Goal: Transaction & Acquisition: Download file/media

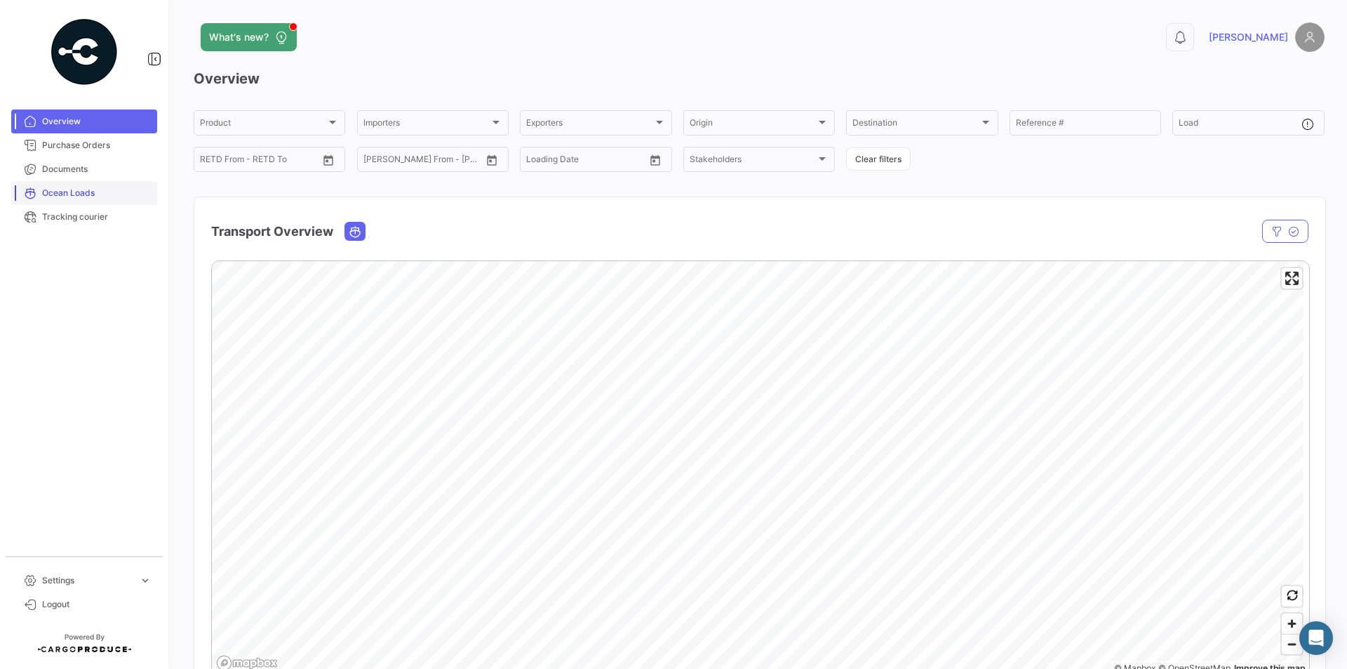
click at [86, 196] on span "Ocean Loads" at bounding box center [96, 193] width 109 height 13
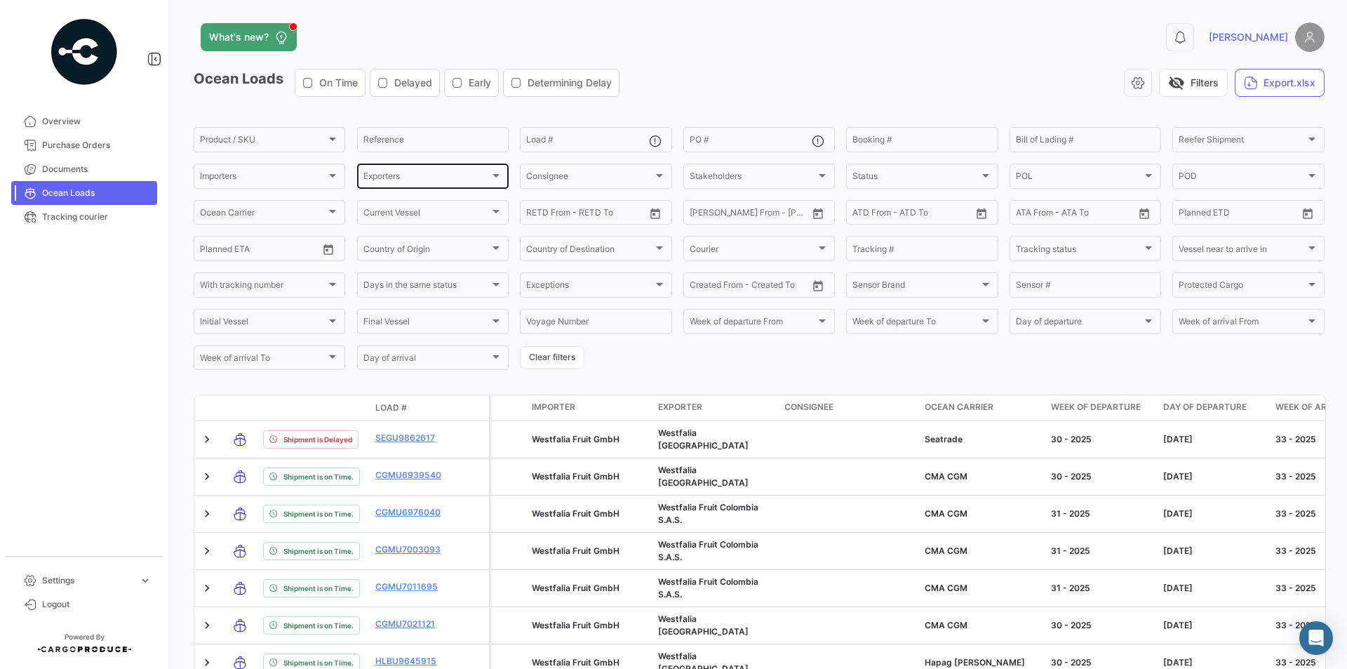
click at [417, 182] on div "Exporters" at bounding box center [427, 178] width 126 height 10
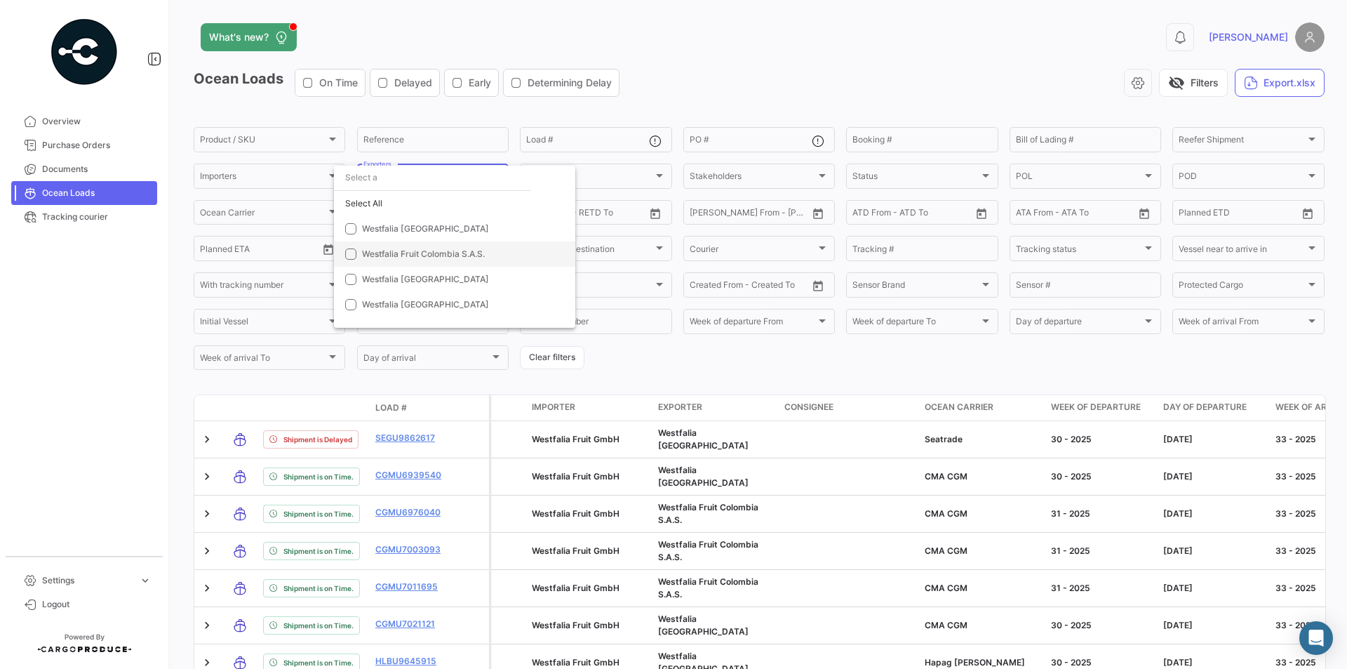
click at [397, 255] on span "Westfalia Fruit Colombia S.A.S." at bounding box center [423, 253] width 123 height 11
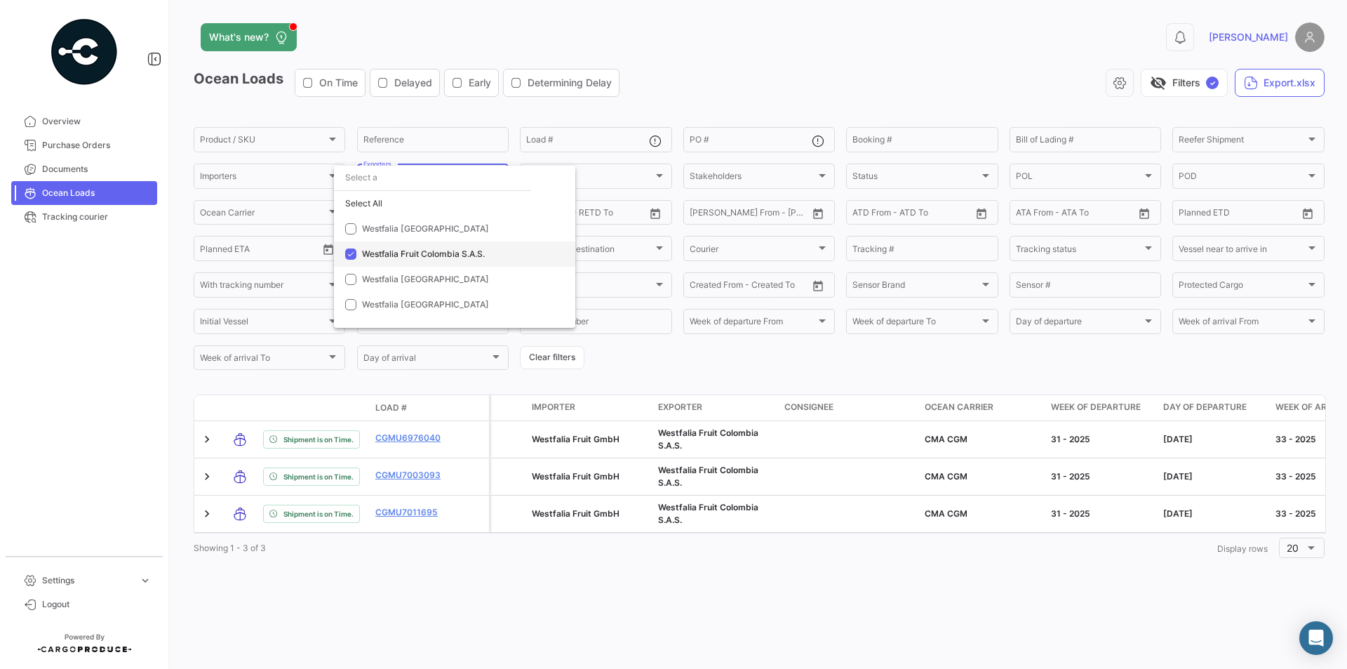
click at [450, 254] on span "Westfalia Fruit Colombia S.A.S." at bounding box center [423, 253] width 123 height 11
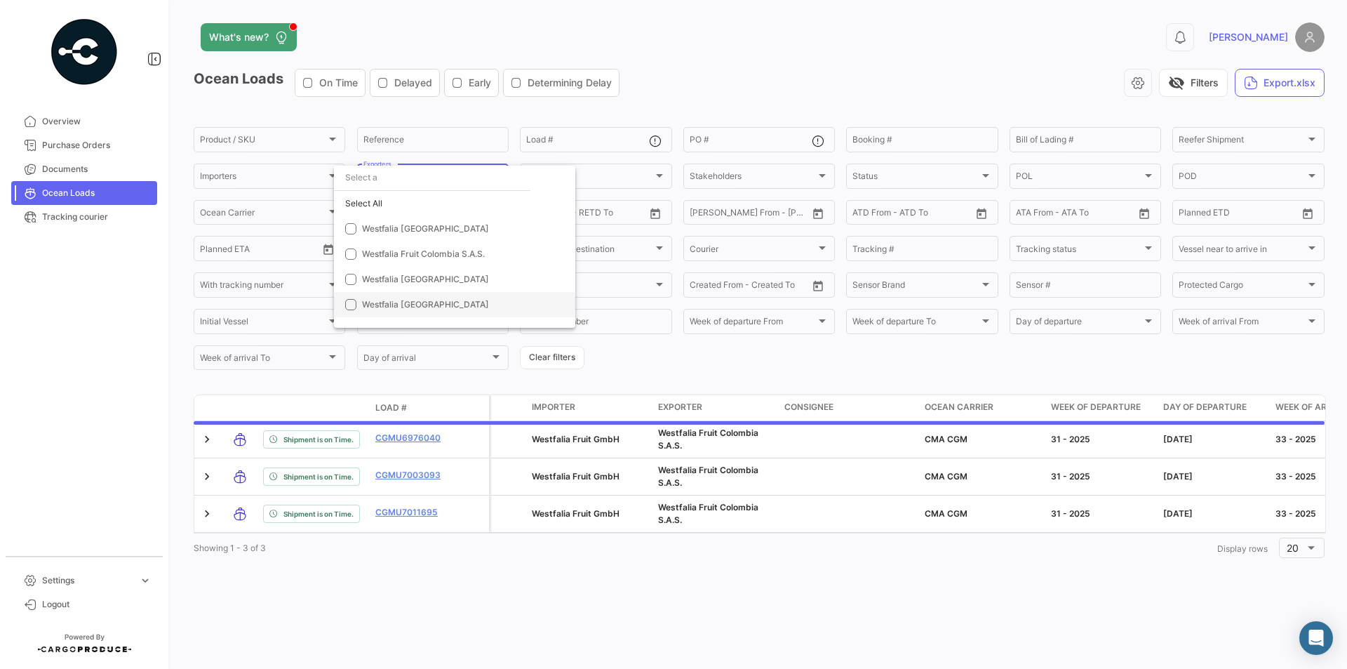
click at [406, 303] on span "Westfalia [GEOGRAPHIC_DATA]" at bounding box center [425, 304] width 127 height 11
click at [704, 366] on div at bounding box center [673, 334] width 1347 height 669
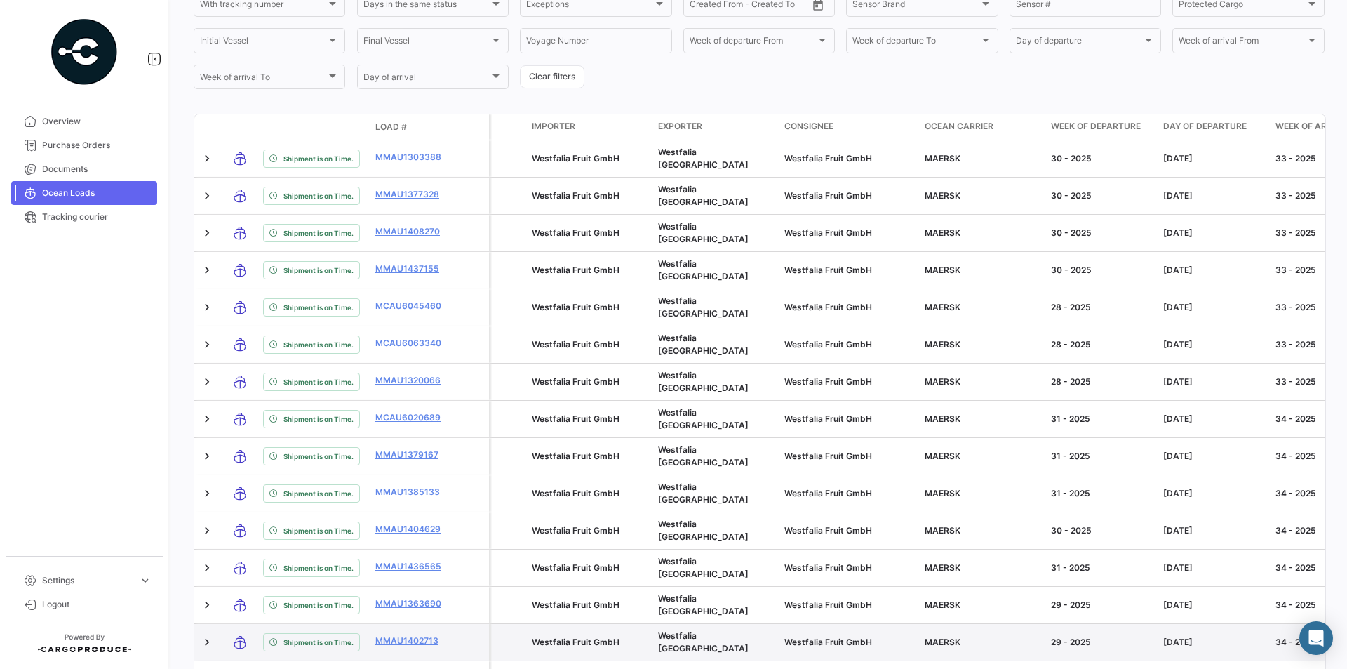
scroll to position [535, 0]
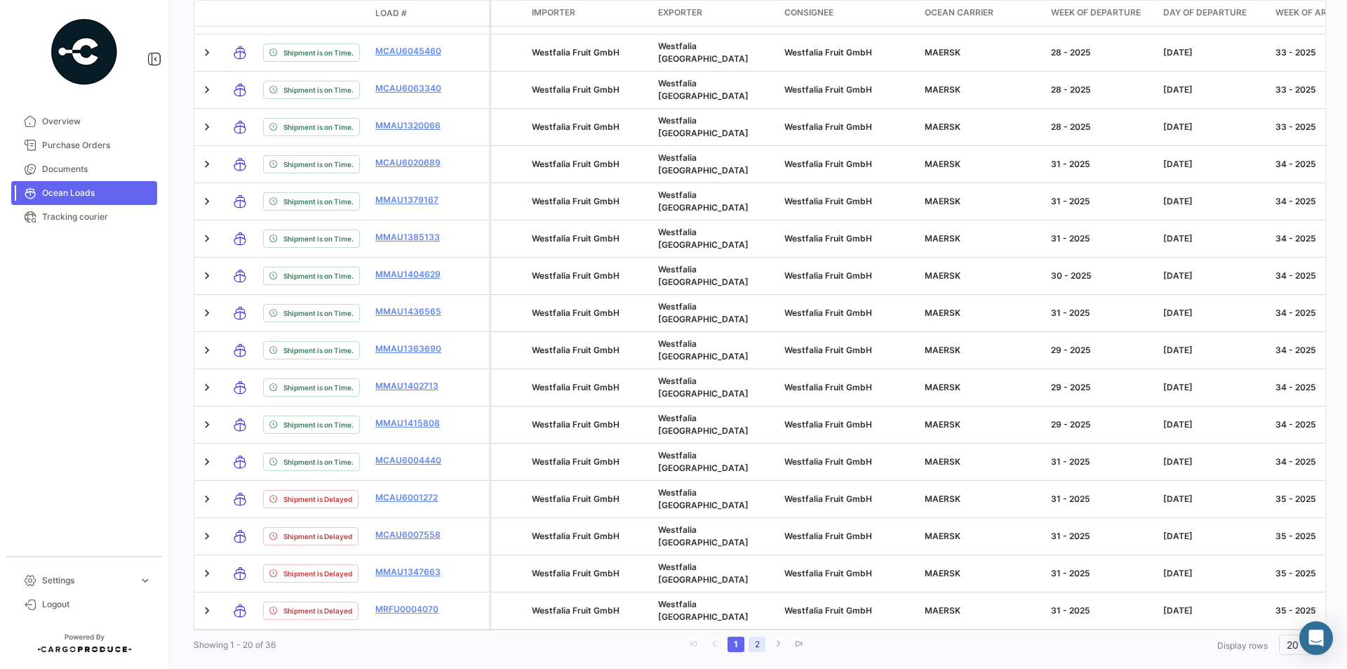
click at [749, 636] on link "2" at bounding box center [757, 643] width 17 height 15
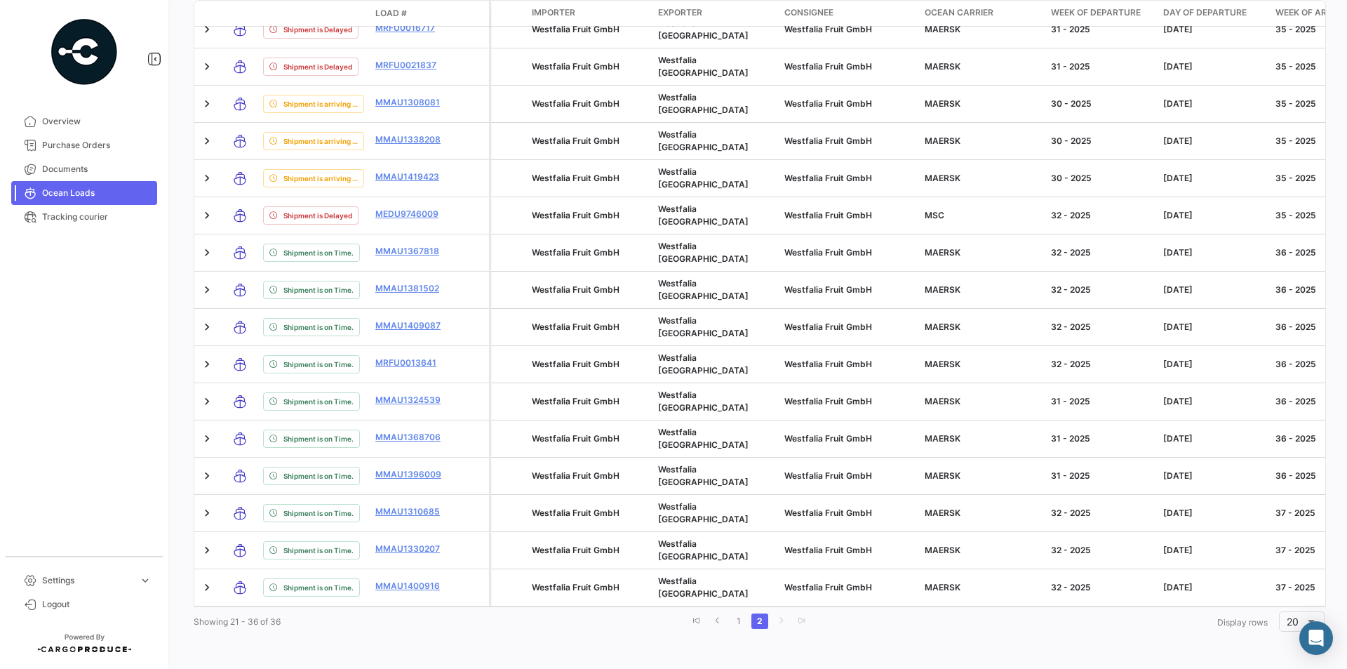
scroll to position [398, 0]
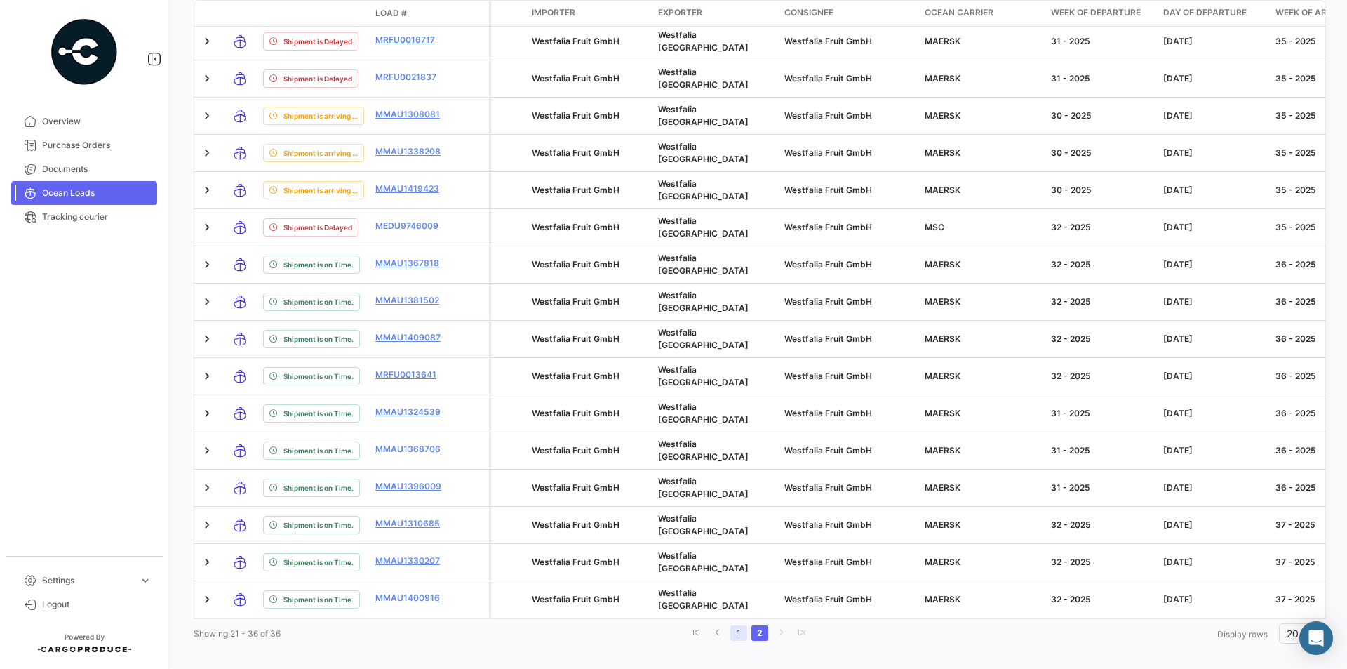
click at [733, 625] on link "1" at bounding box center [739, 632] width 17 height 15
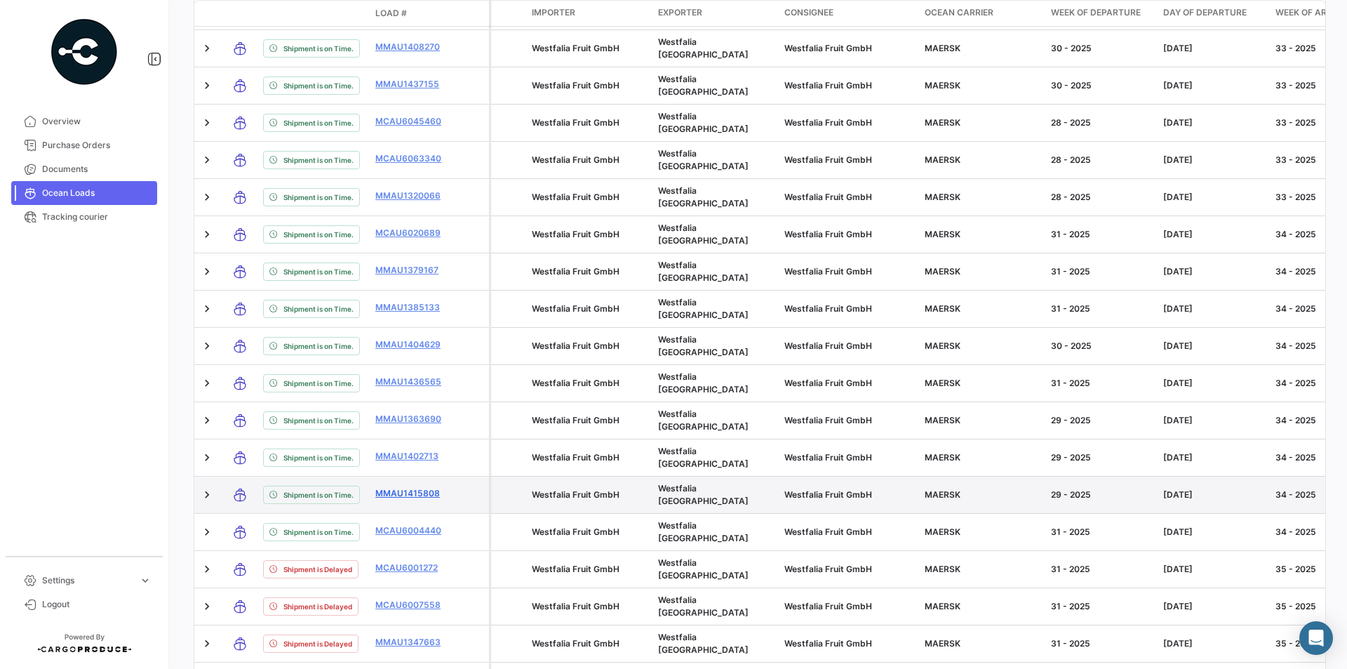
scroll to position [535, 0]
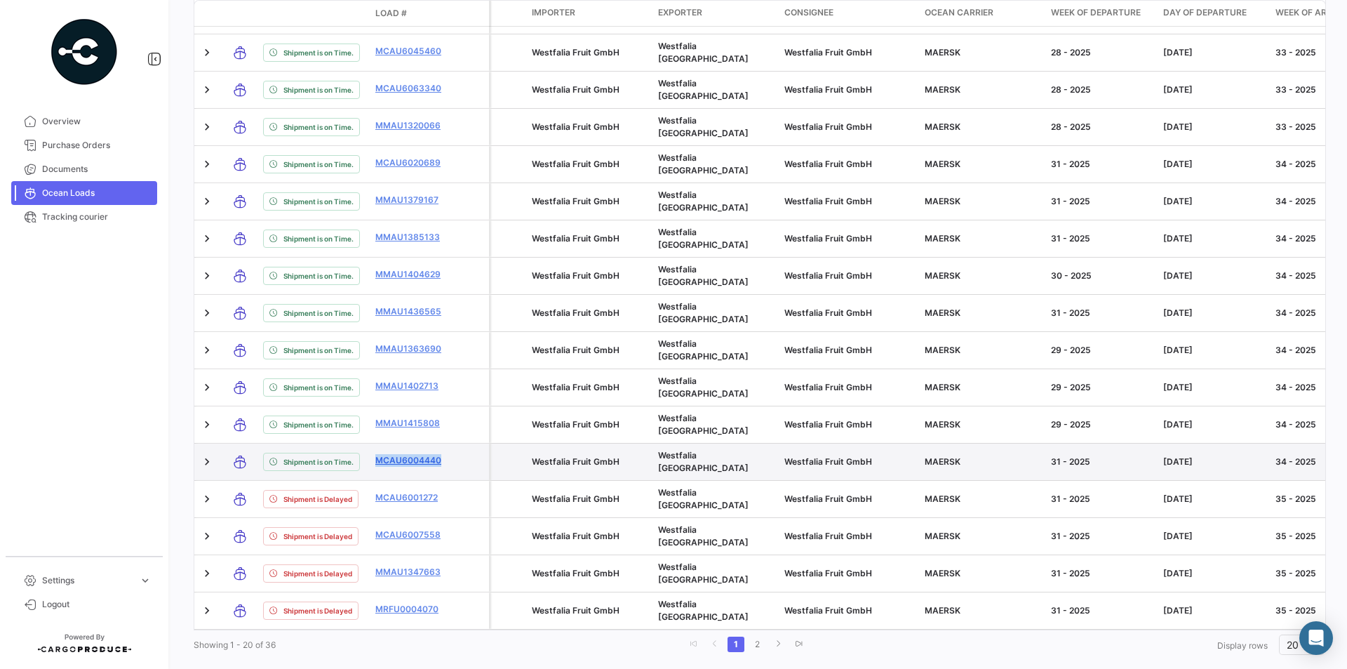
drag, startPoint x: 371, startPoint y: 425, endPoint x: 447, endPoint y: 423, distance: 75.8
click at [447, 444] on datatable-body-cell "MCAU6004440" at bounding box center [412, 462] width 84 height 36
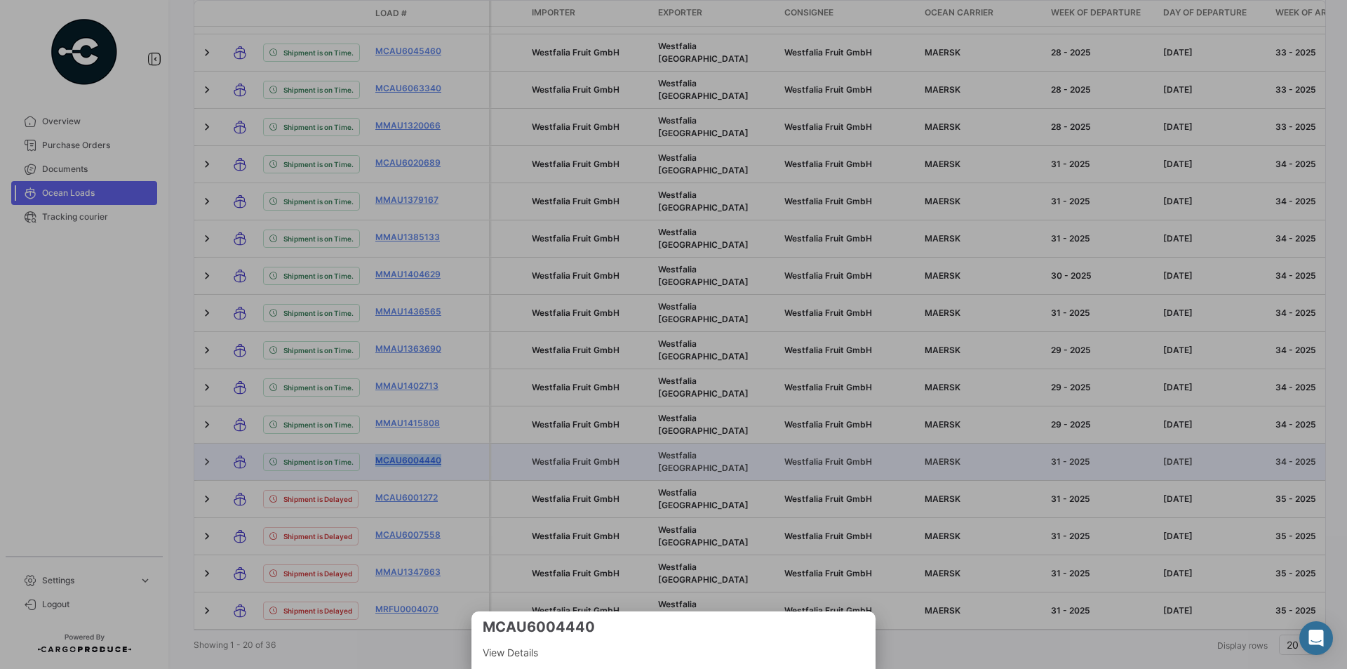
copy link "MCAU6004440"
click at [514, 382] on div at bounding box center [673, 334] width 1347 height 669
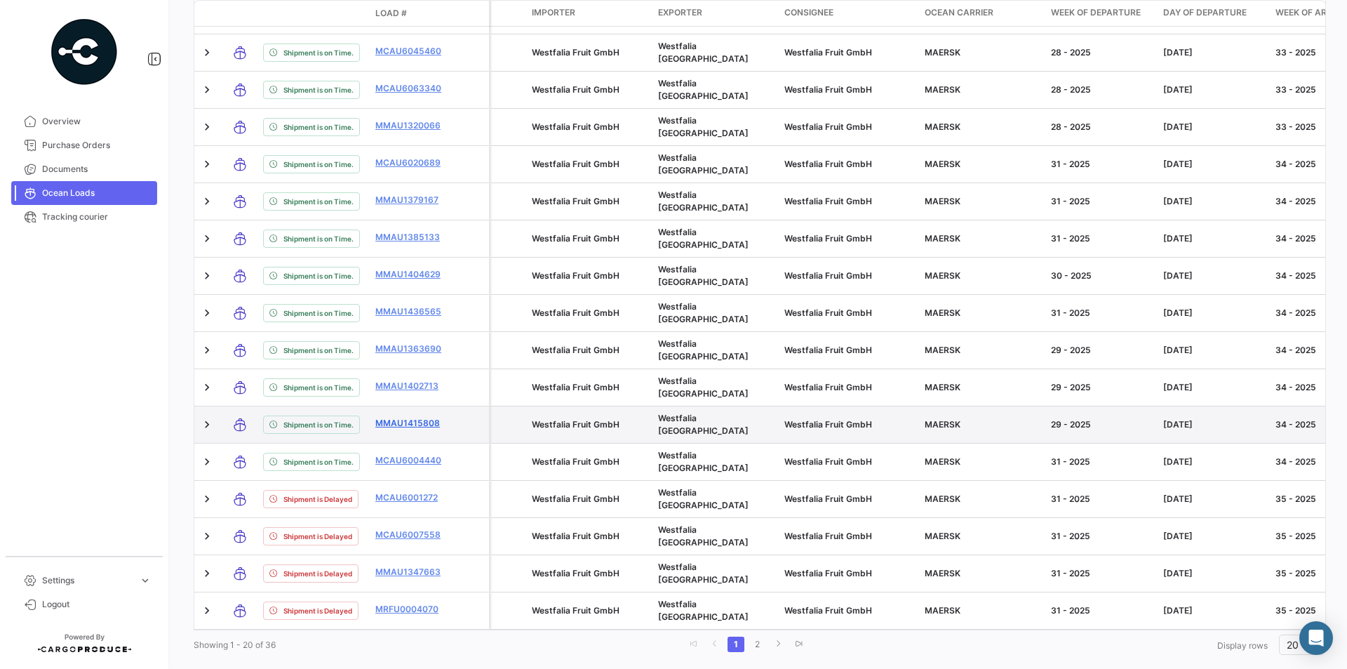
drag, startPoint x: 371, startPoint y: 389, endPoint x: 443, endPoint y: 391, distance: 72.3
click at [443, 406] on datatable-body-cell "MMAU1415808" at bounding box center [412, 424] width 84 height 36
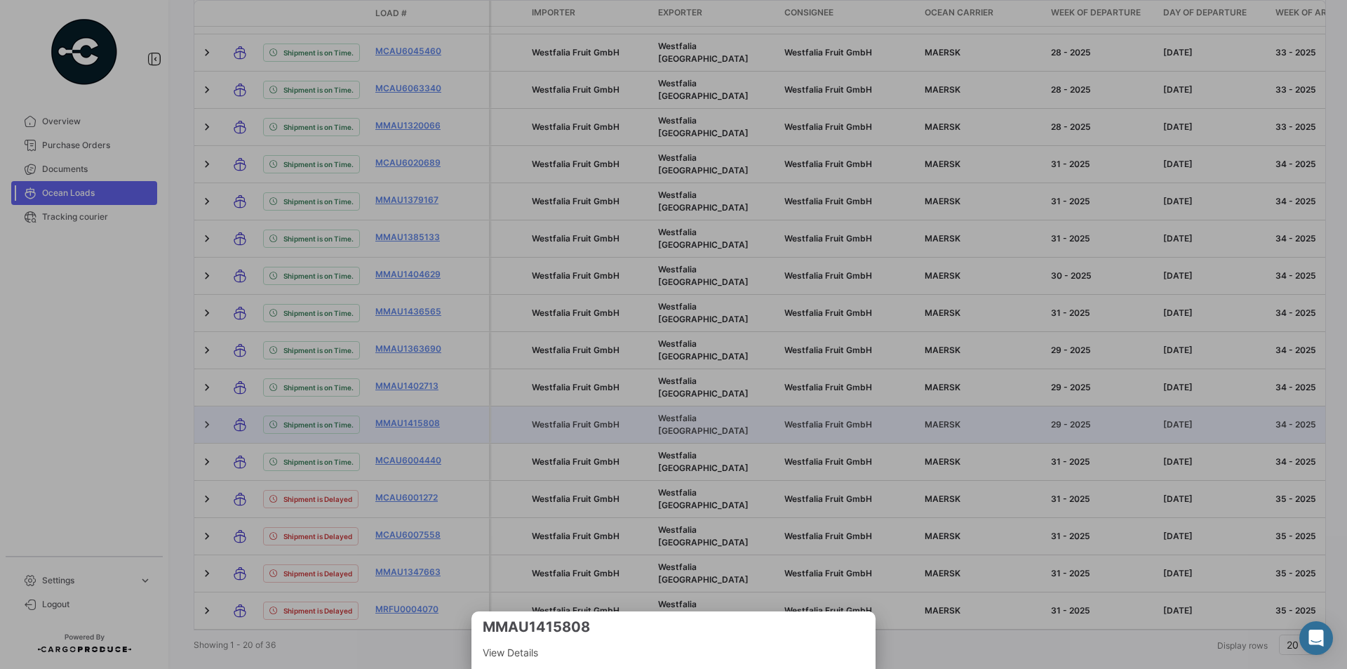
copy link "MMAU1415808"
click at [451, 352] on div at bounding box center [673, 334] width 1347 height 669
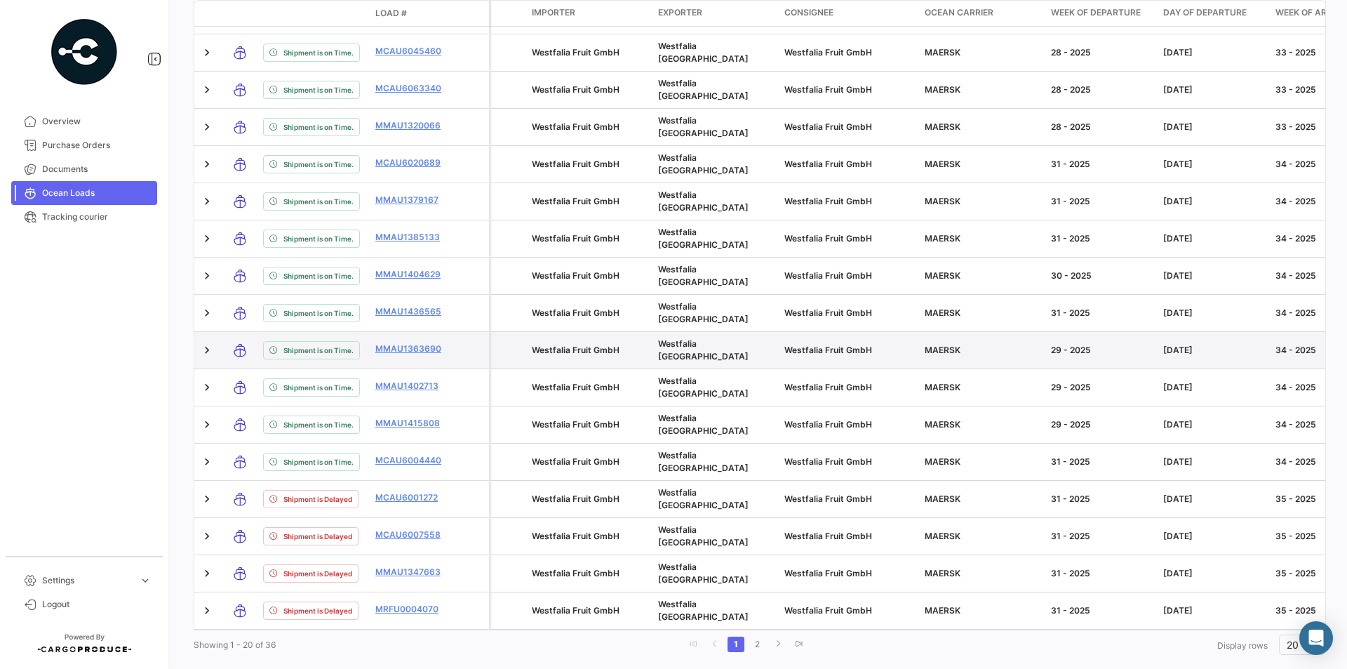
drag, startPoint x: 370, startPoint y: 311, endPoint x: 461, endPoint y: 312, distance: 91.2
click at [461, 332] on div "Shipment is on Time. MMAU1363690" at bounding box center [341, 350] width 295 height 36
copy div "MMAU1363690"
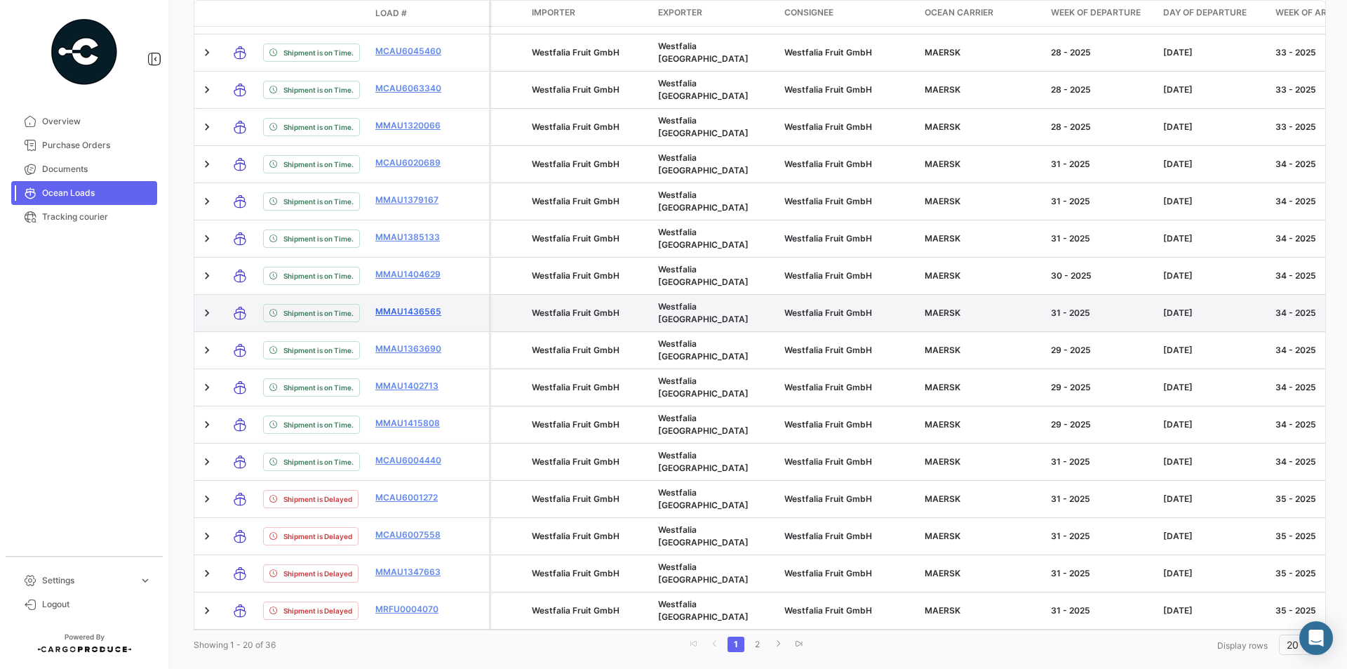
drag, startPoint x: 371, startPoint y: 274, endPoint x: 444, endPoint y: 276, distance: 72.3
click at [444, 295] on datatable-body-cell "MMAU1436565" at bounding box center [412, 313] width 84 height 36
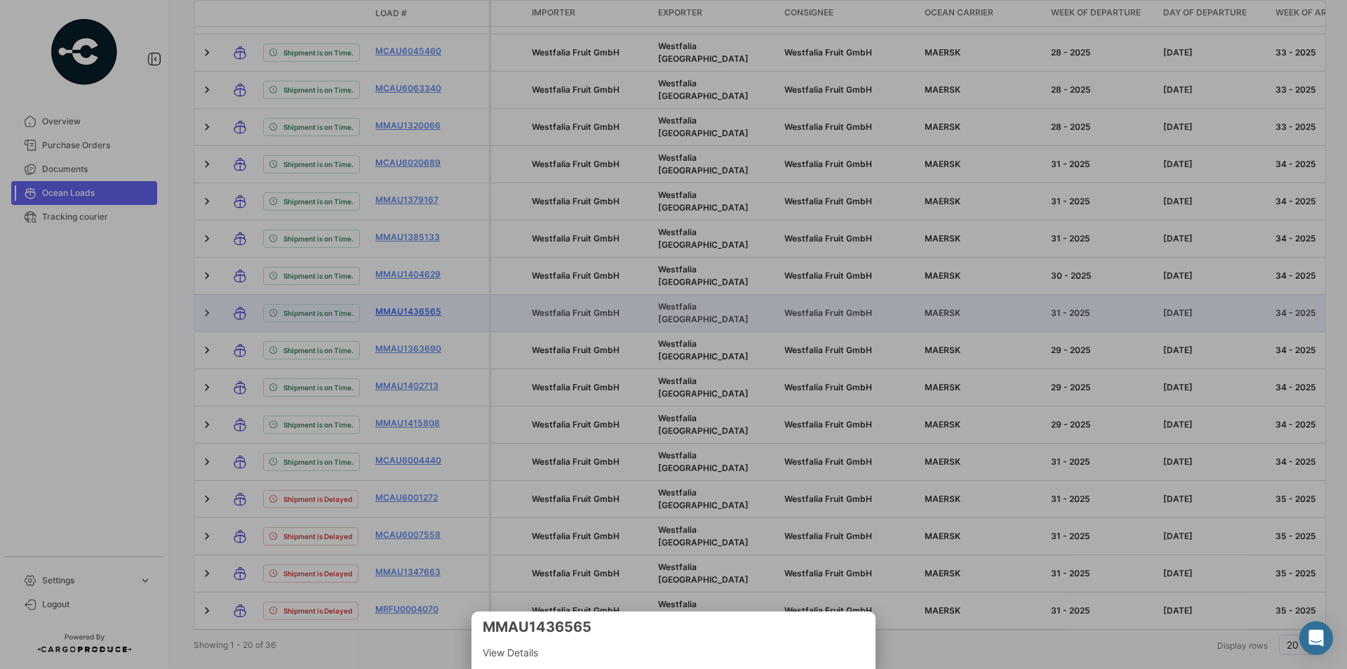
copy link "MMAU1436565"
click at [374, 236] on div at bounding box center [673, 334] width 1347 height 669
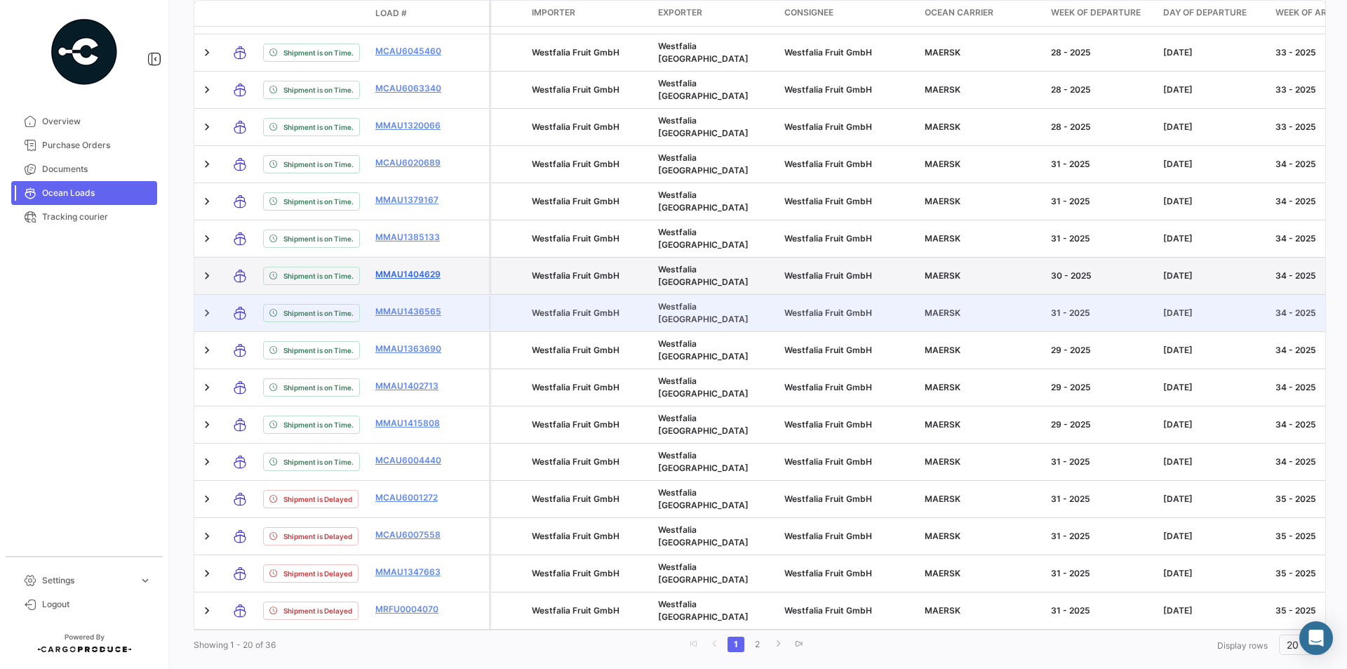
drag, startPoint x: 371, startPoint y: 236, endPoint x: 446, endPoint y: 239, distance: 75.1
click at [446, 258] on datatable-body-cell "MMAU1404629" at bounding box center [412, 276] width 84 height 36
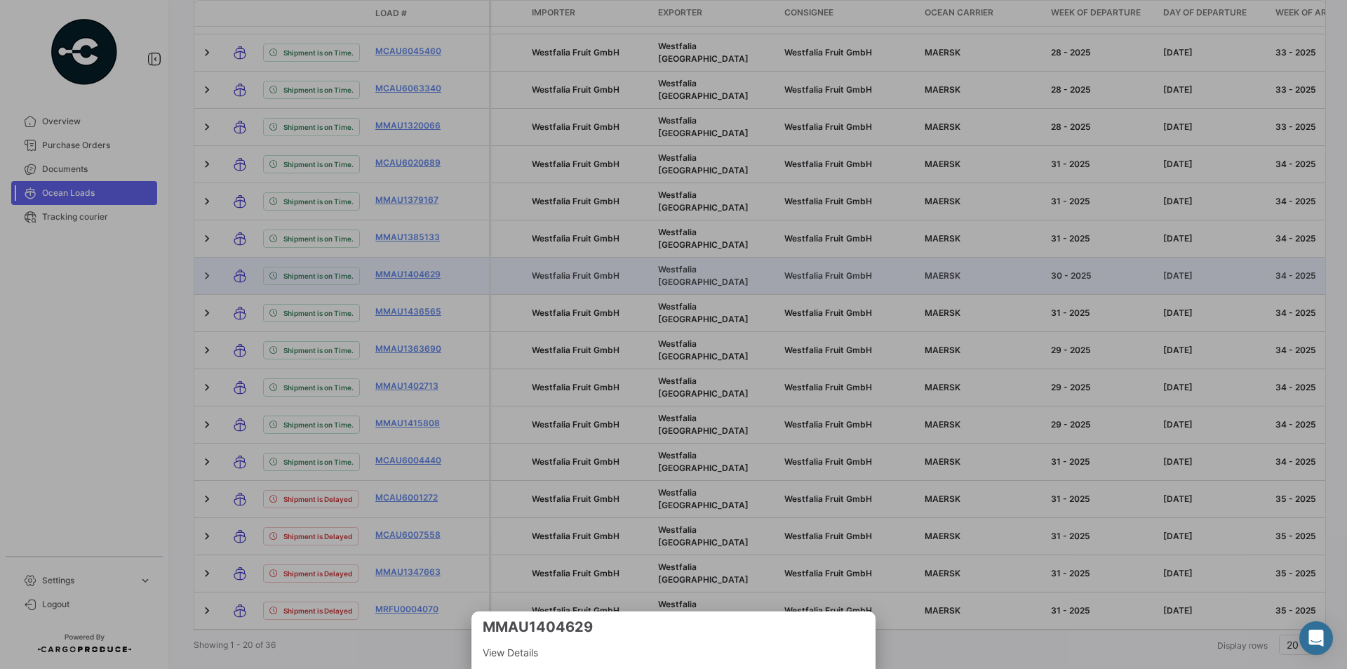
copy link "MMAU1404629"
drag, startPoint x: 366, startPoint y: 189, endPoint x: 370, endPoint y: 196, distance: 8.2
click at [366, 189] on div at bounding box center [673, 334] width 1347 height 669
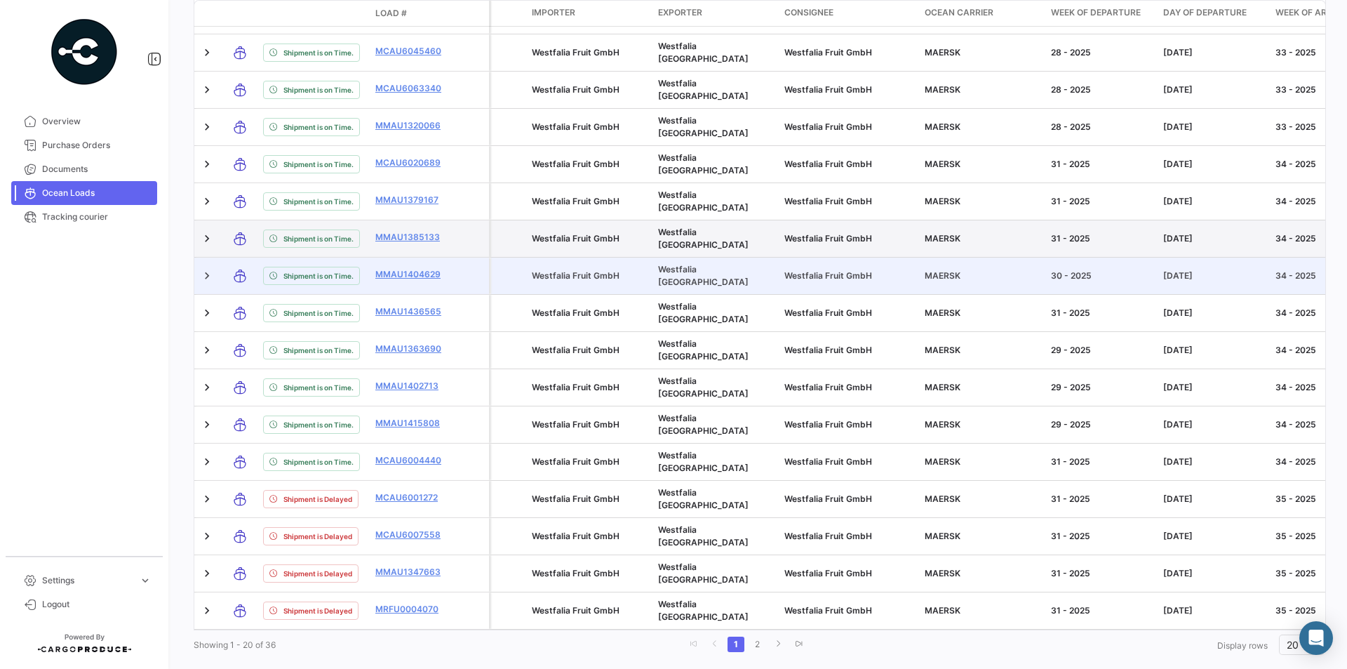
drag, startPoint x: 373, startPoint y: 202, endPoint x: 450, endPoint y: 201, distance: 77.2
click at [450, 220] on datatable-body-cell "MMAU1385133" at bounding box center [412, 238] width 84 height 36
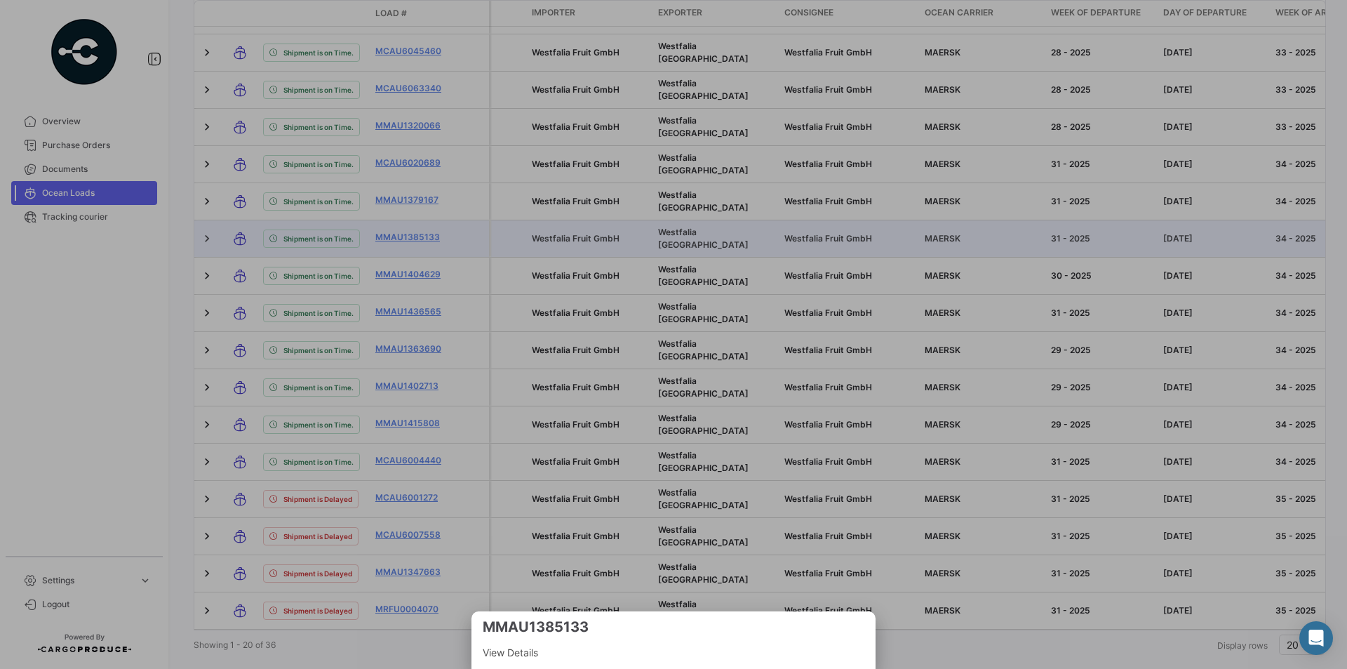
copy link "MMAU1385133"
click at [373, 166] on div at bounding box center [673, 334] width 1347 height 669
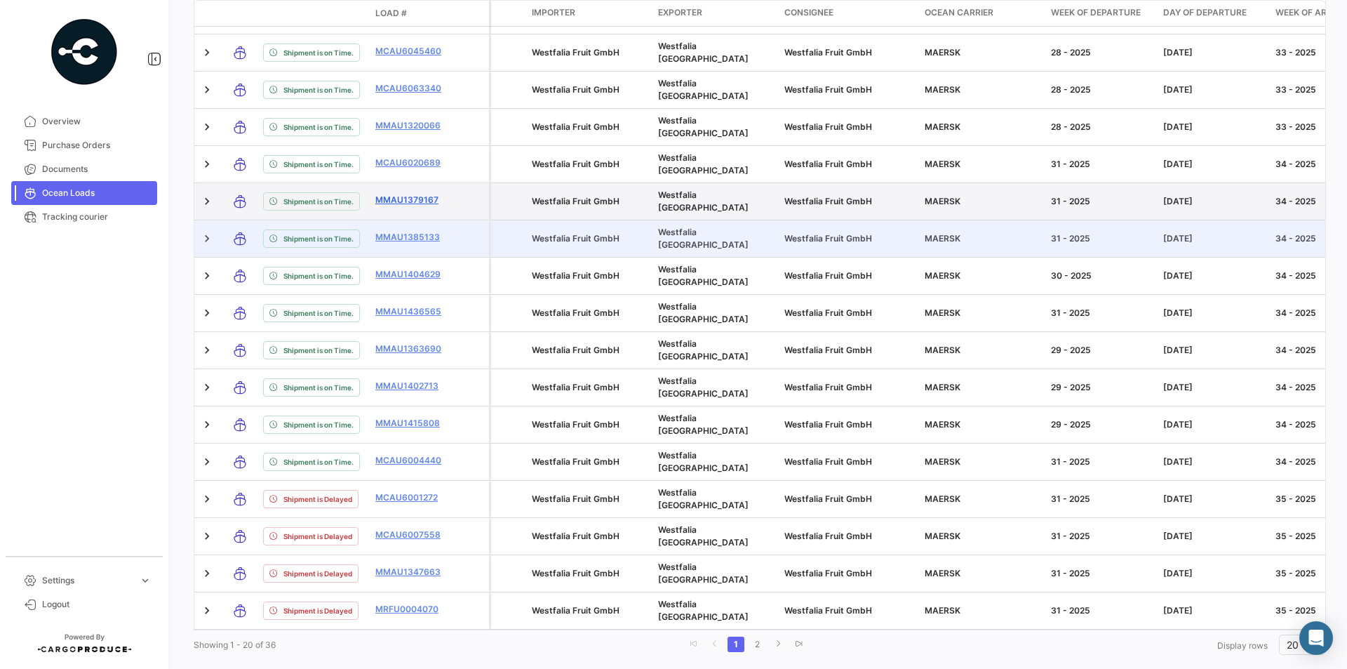
drag, startPoint x: 373, startPoint y: 162, endPoint x: 440, endPoint y: 163, distance: 67.4
click at [440, 183] on datatable-body-cell "MMAU1379167" at bounding box center [412, 201] width 84 height 36
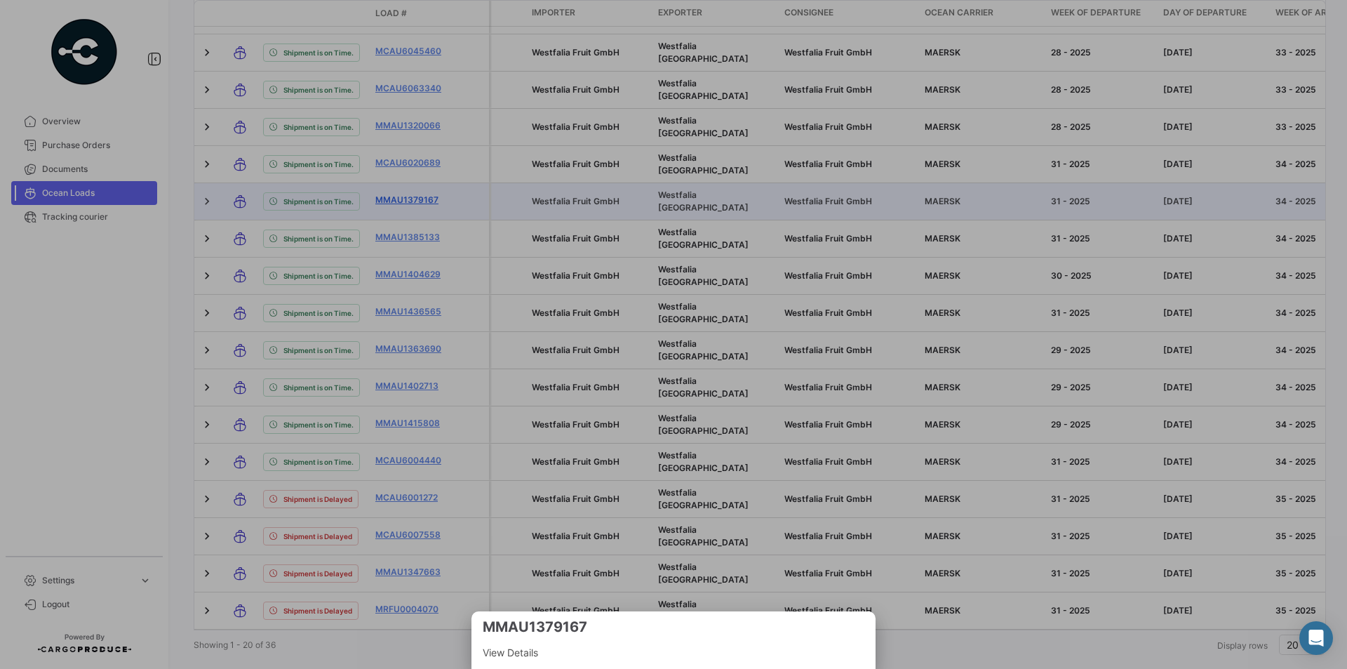
copy link "MMAU1379167"
click at [375, 131] on div at bounding box center [673, 334] width 1347 height 669
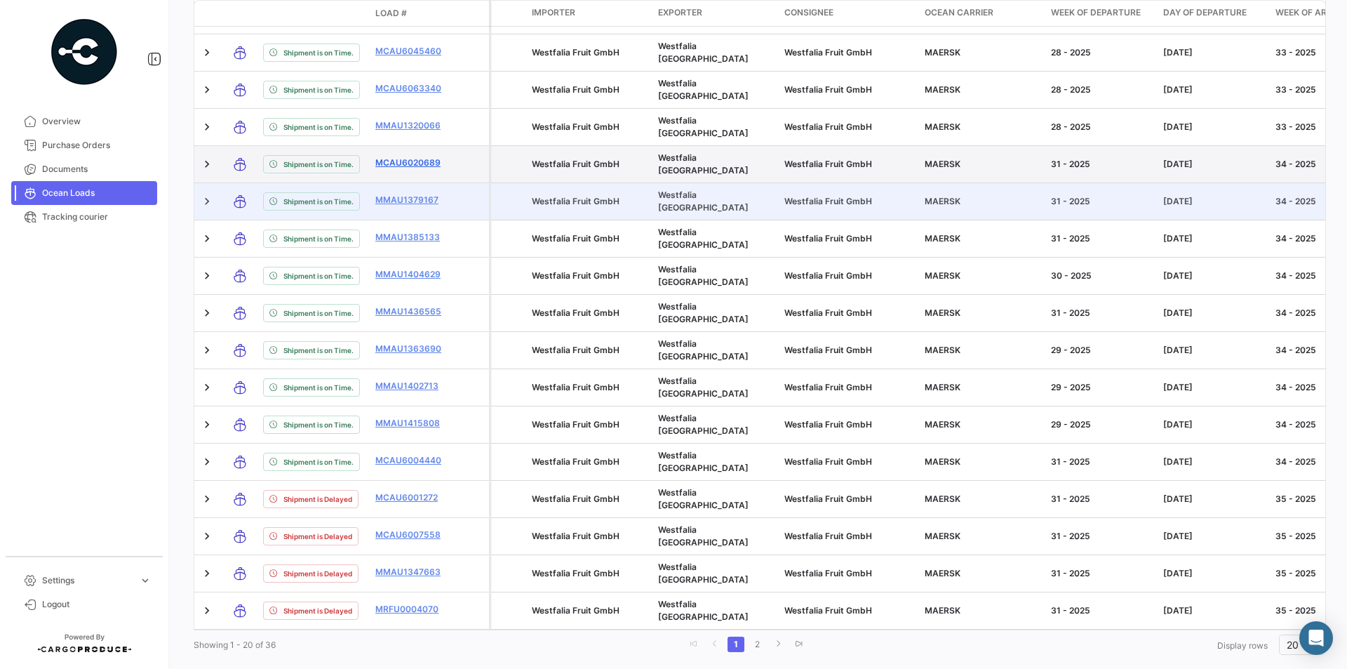
drag, startPoint x: 373, startPoint y: 122, endPoint x: 443, endPoint y: 124, distance: 69.5
click at [443, 146] on datatable-body-cell "MCAU6020689" at bounding box center [412, 164] width 84 height 36
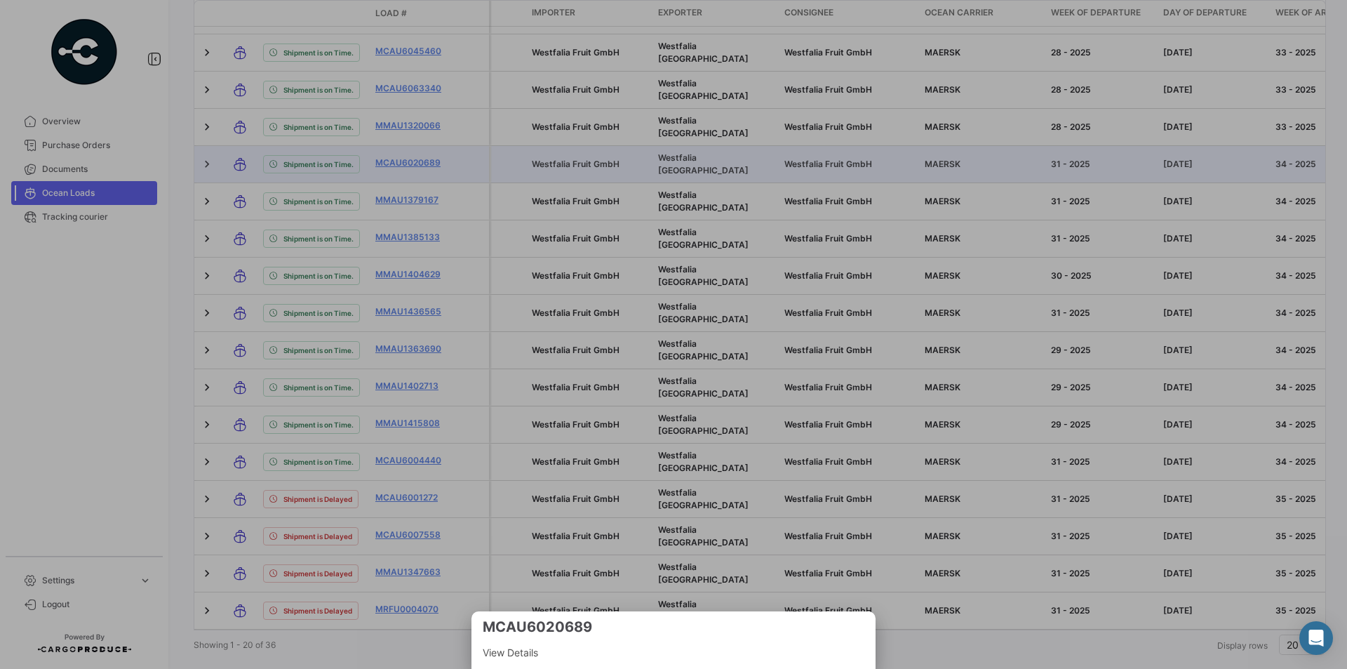
copy link "MCAU6020689"
click at [595, 268] on div at bounding box center [673, 334] width 1347 height 669
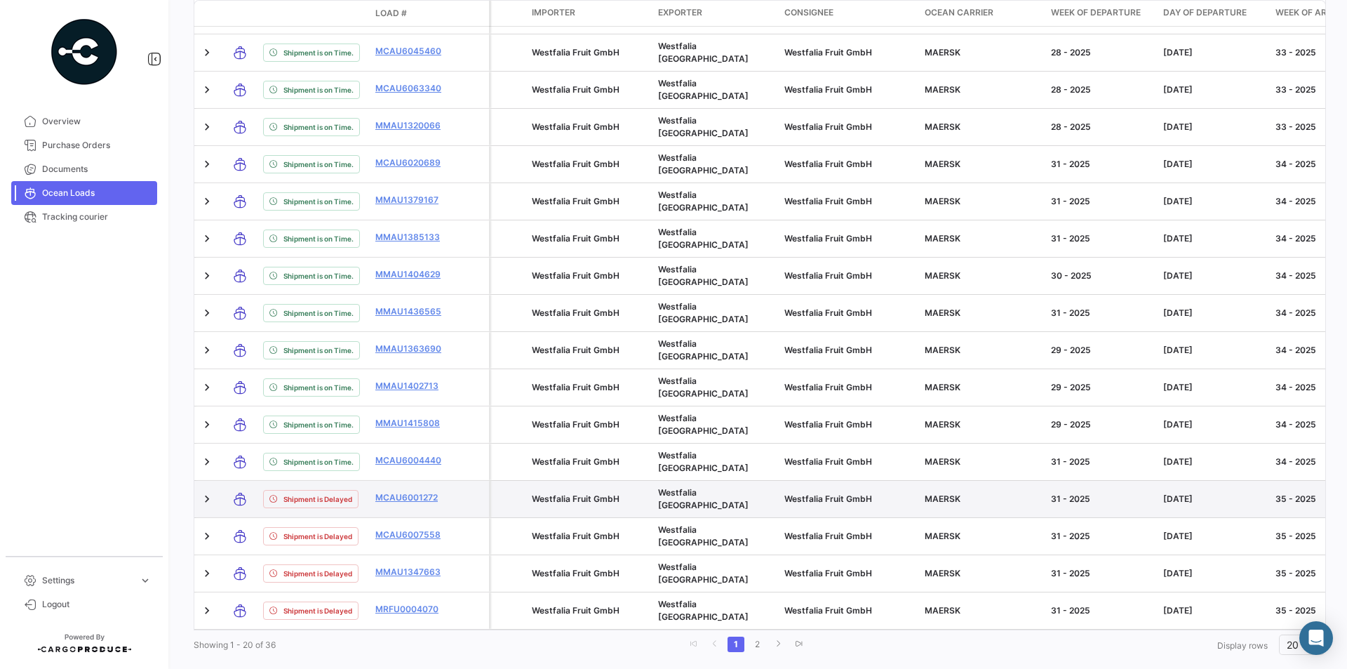
drag, startPoint x: 371, startPoint y: 463, endPoint x: 452, endPoint y: 462, distance: 81.4
click at [452, 481] on datatable-body-cell "MCAU6001272" at bounding box center [412, 499] width 84 height 36
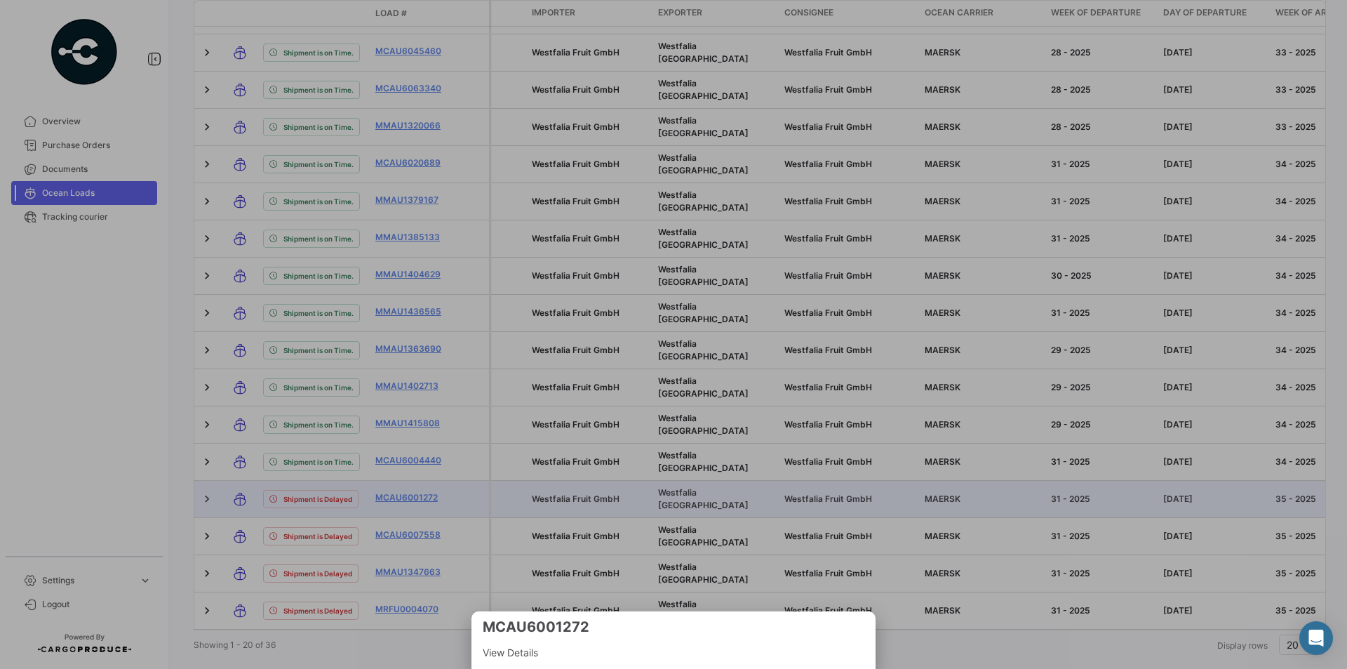
copy link "MCAU6001272"
click at [966, 613] on div at bounding box center [673, 334] width 1347 height 669
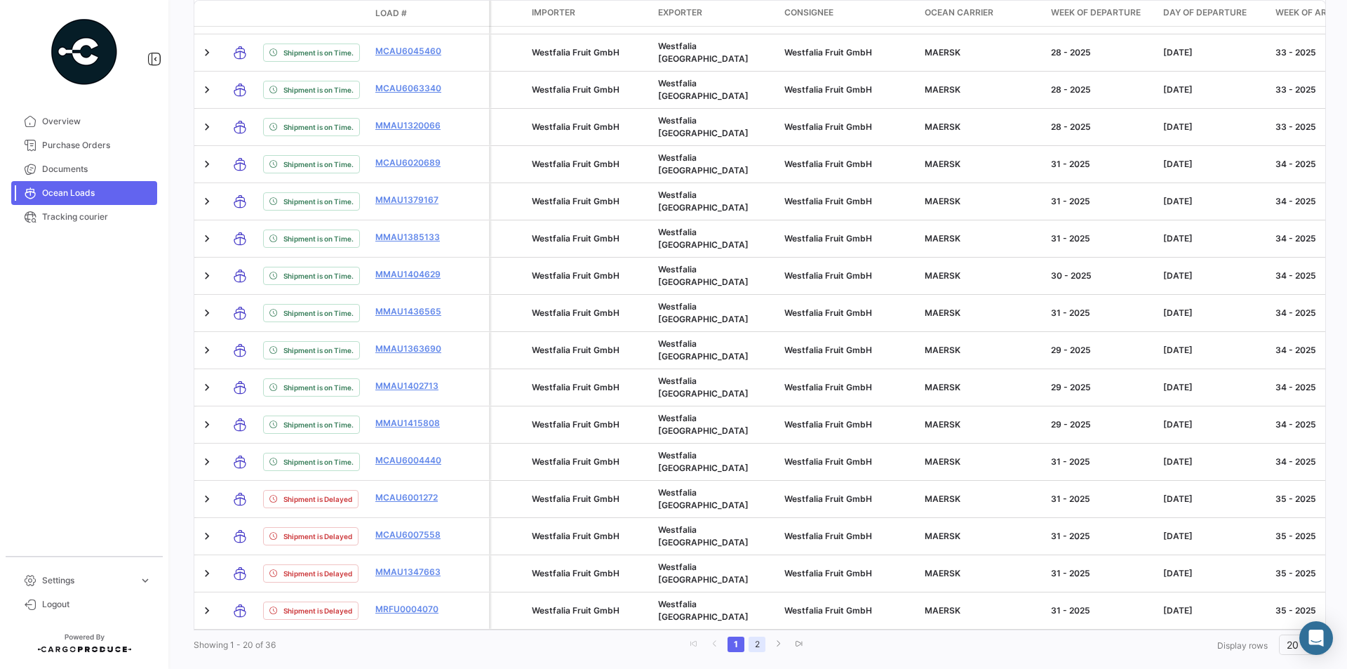
click at [759, 636] on link "2" at bounding box center [757, 643] width 17 height 15
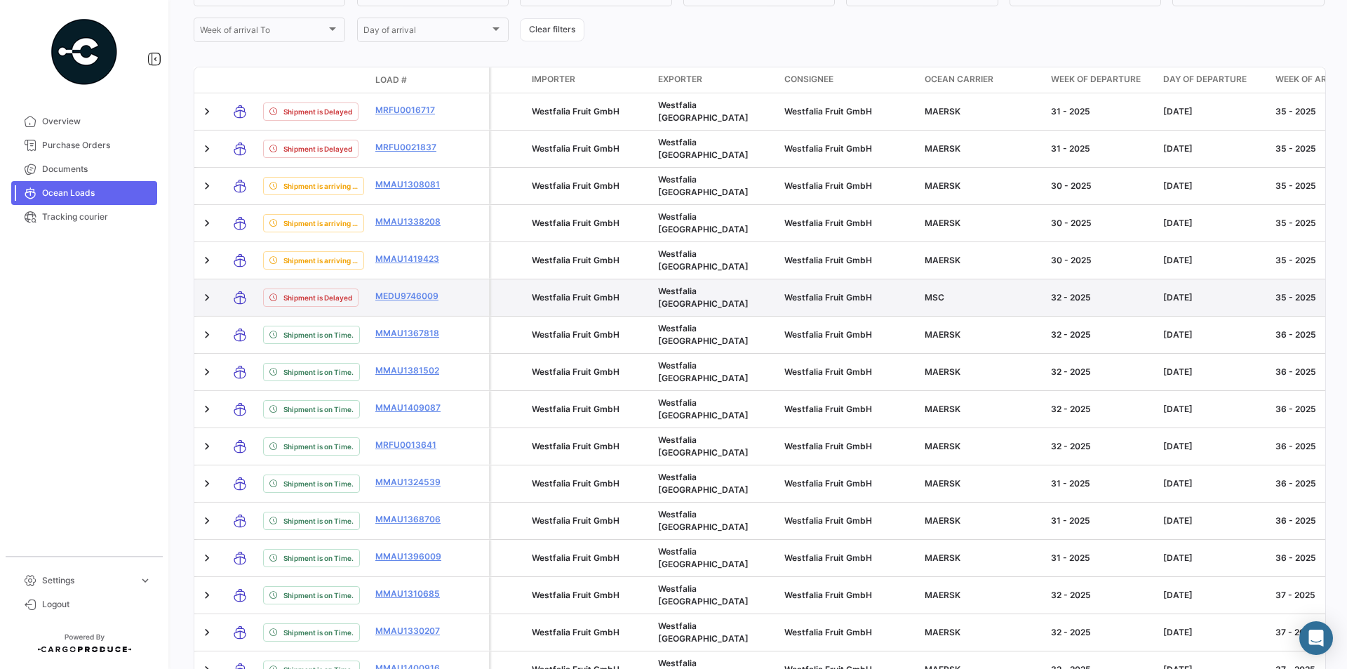
scroll to position [398, 0]
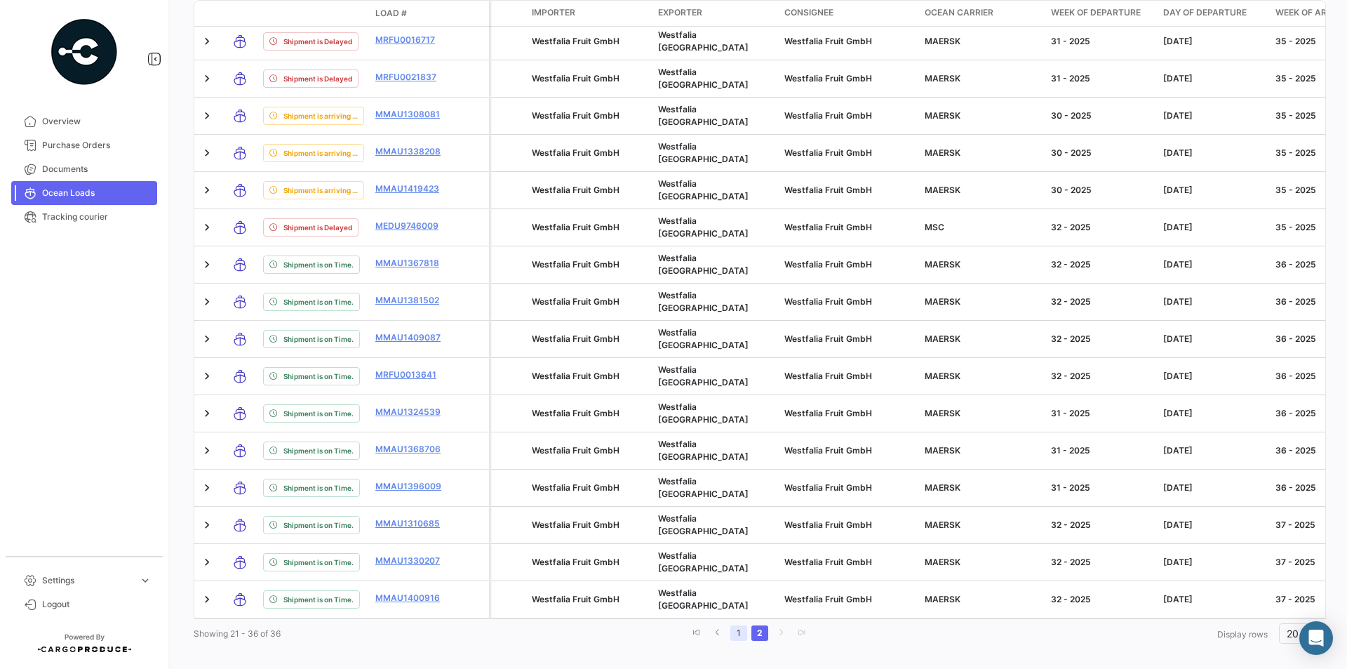
click at [733, 625] on link "1" at bounding box center [739, 632] width 17 height 15
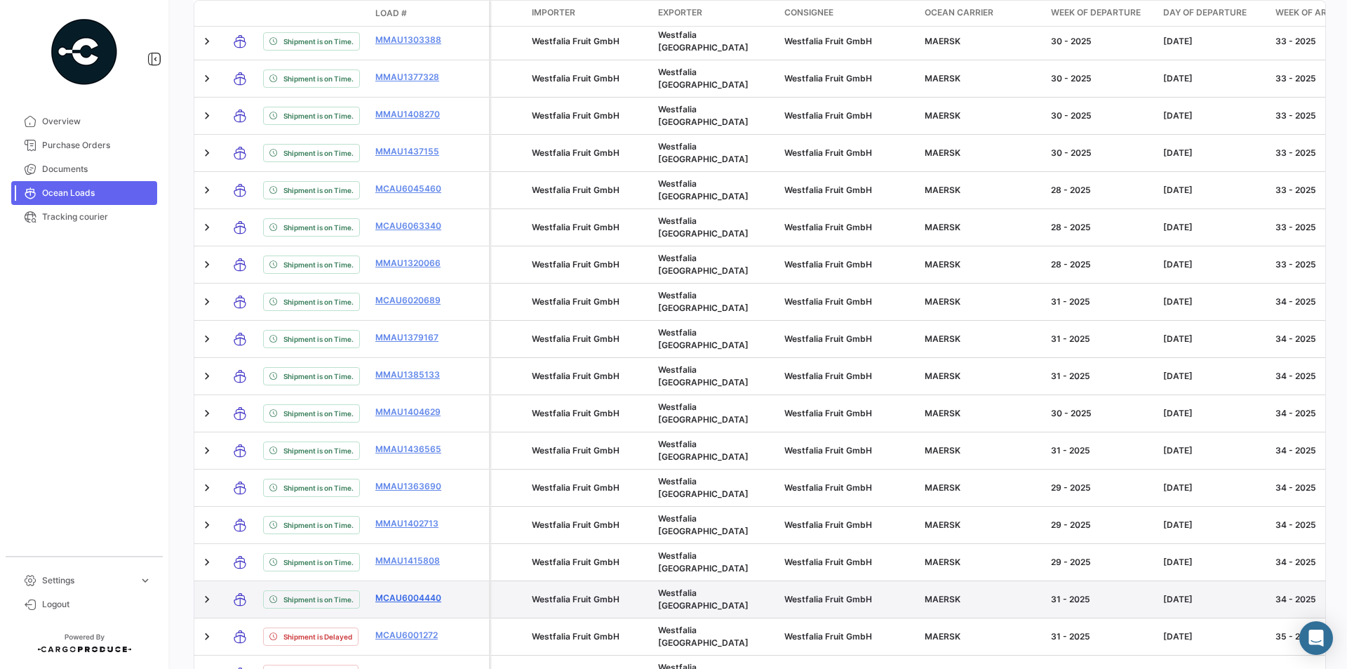
click at [425, 592] on link "MCAU6004440" at bounding box center [411, 598] width 73 height 13
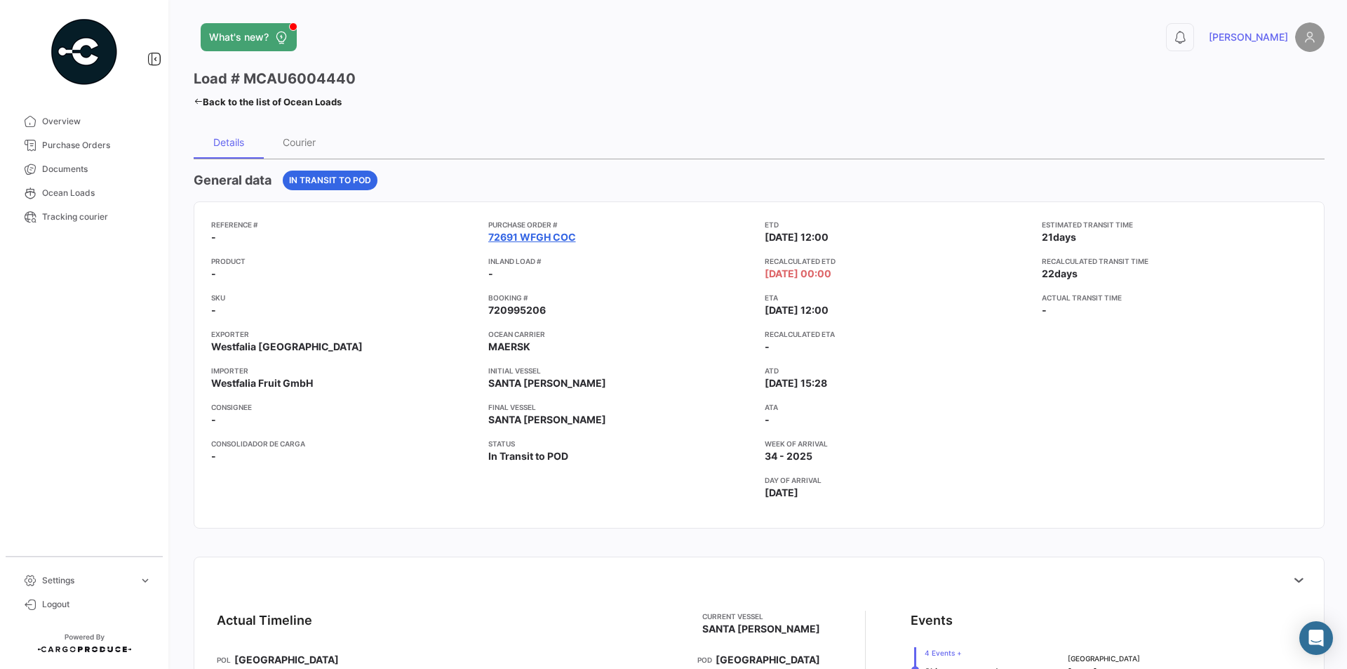
click at [533, 243] on link "72691 WFGH COC" at bounding box center [532, 237] width 88 height 14
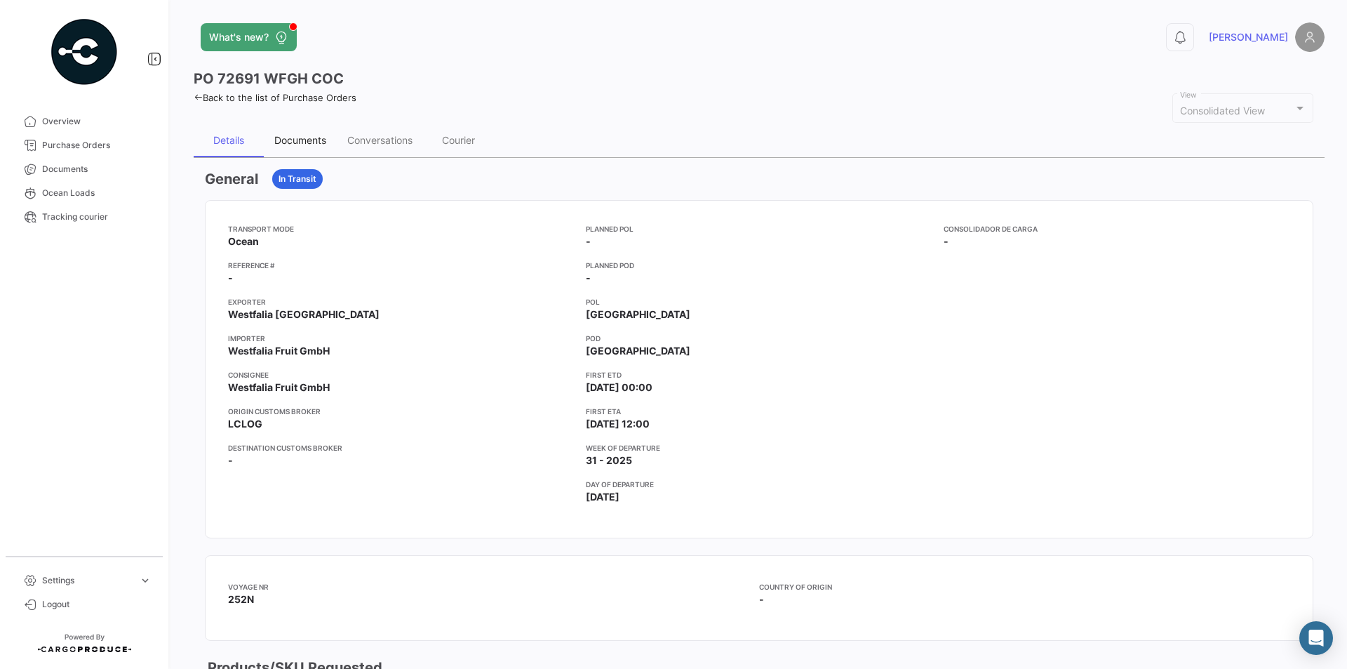
click at [315, 142] on div "Documents" at bounding box center [300, 140] width 52 height 12
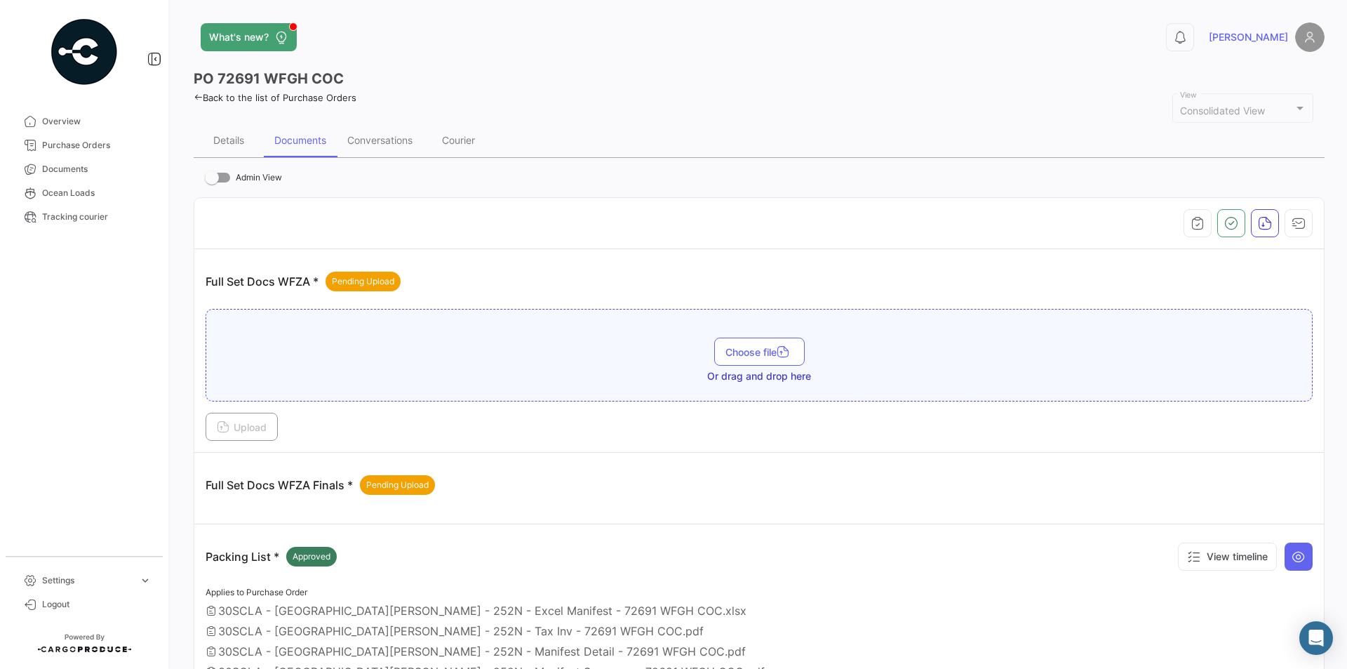
scroll to position [267, 0]
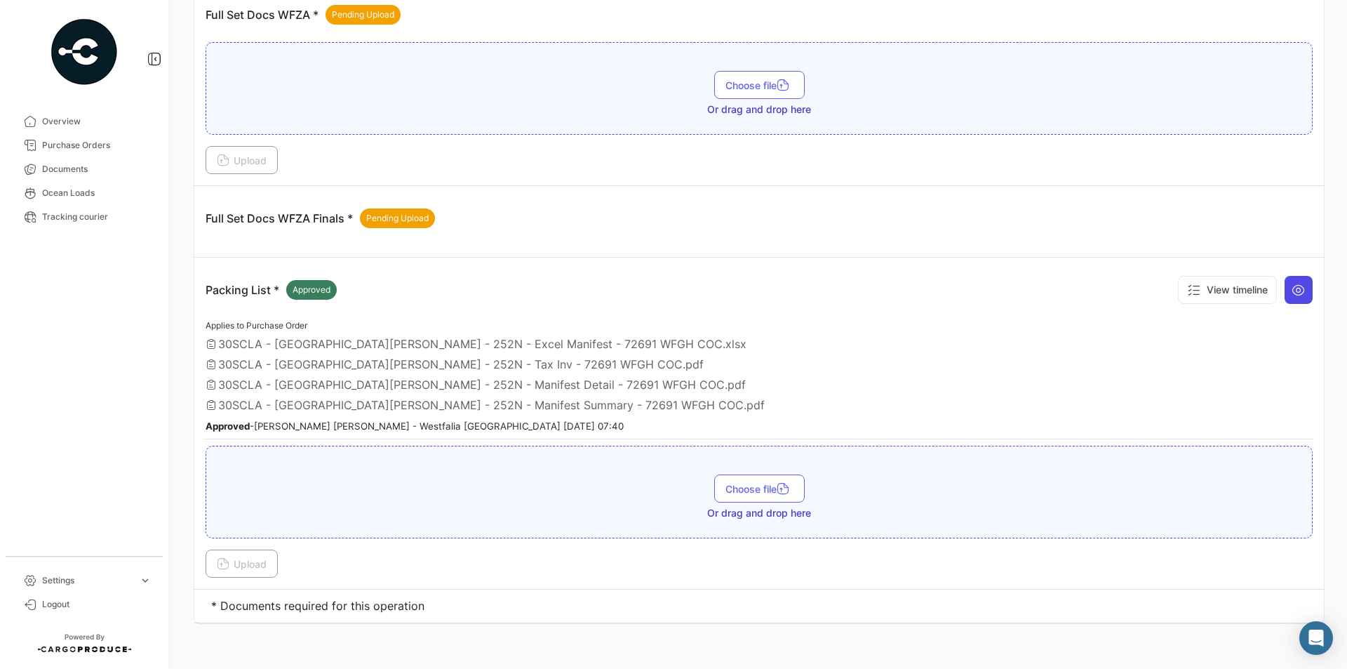
click at [1292, 290] on icon at bounding box center [1299, 290] width 14 height 14
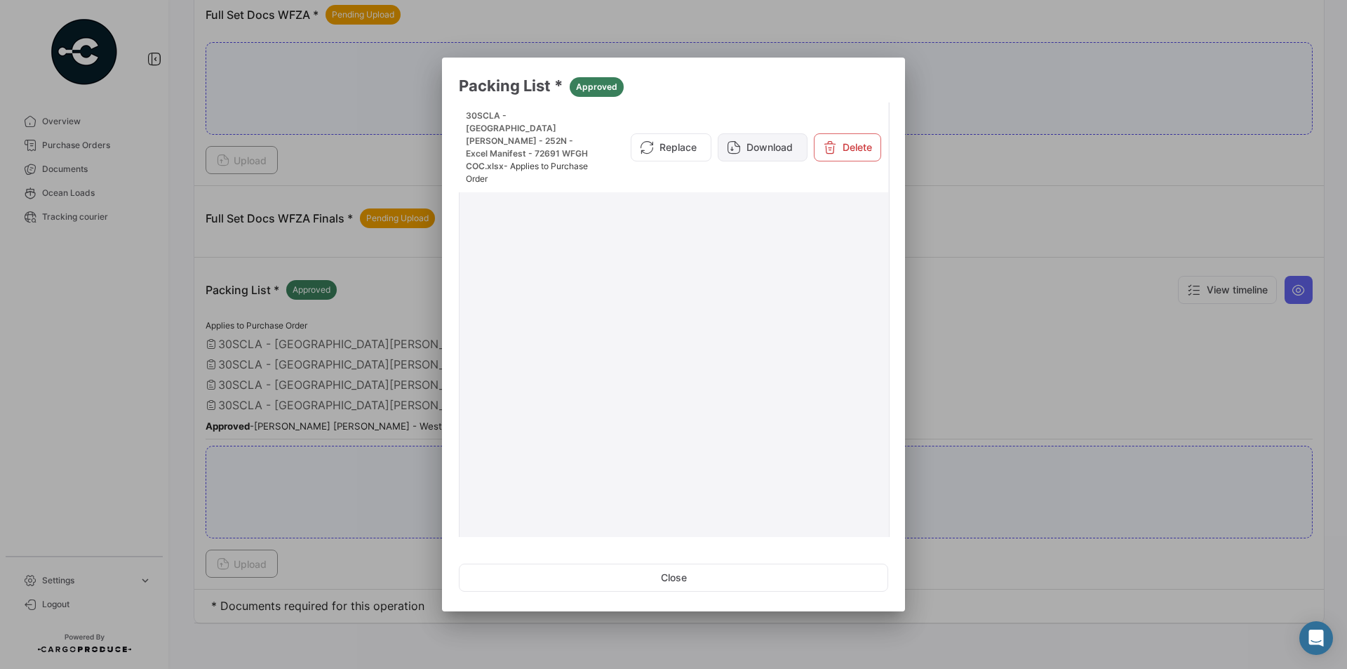
click at [739, 144] on button "Download" at bounding box center [763, 147] width 90 height 28
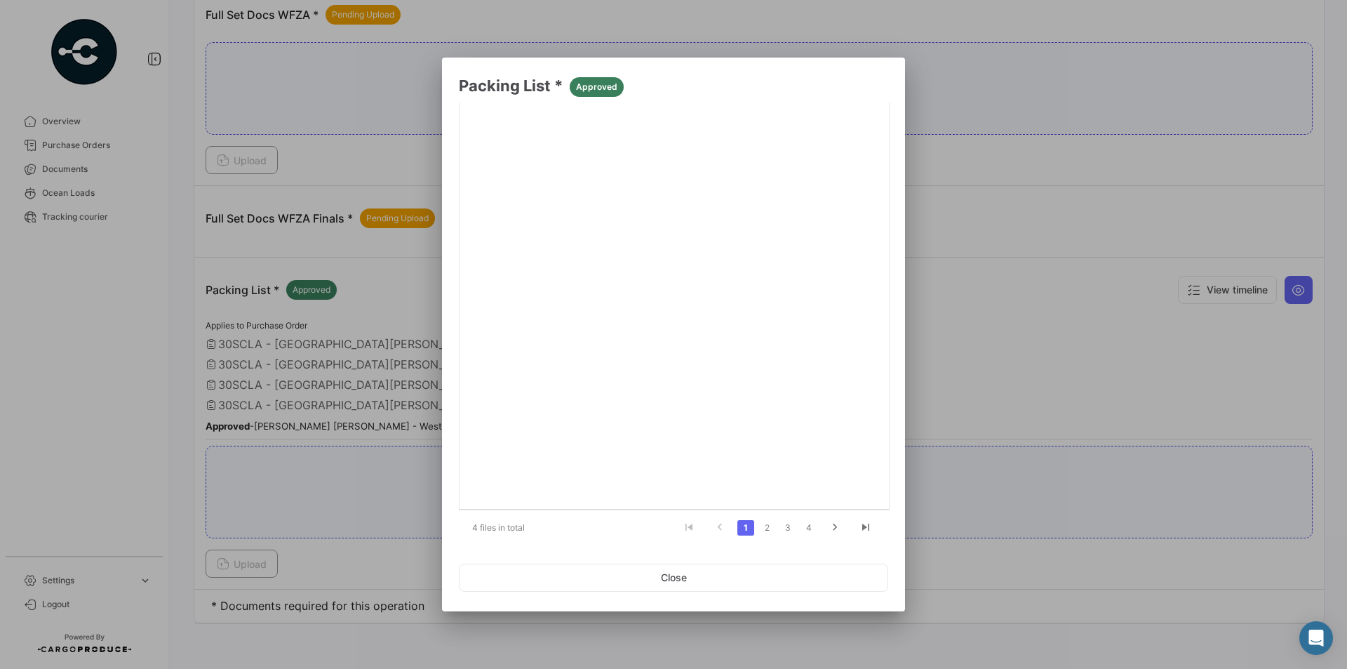
scroll to position [190, 0]
click at [762, 517] on link "2" at bounding box center [767, 519] width 17 height 15
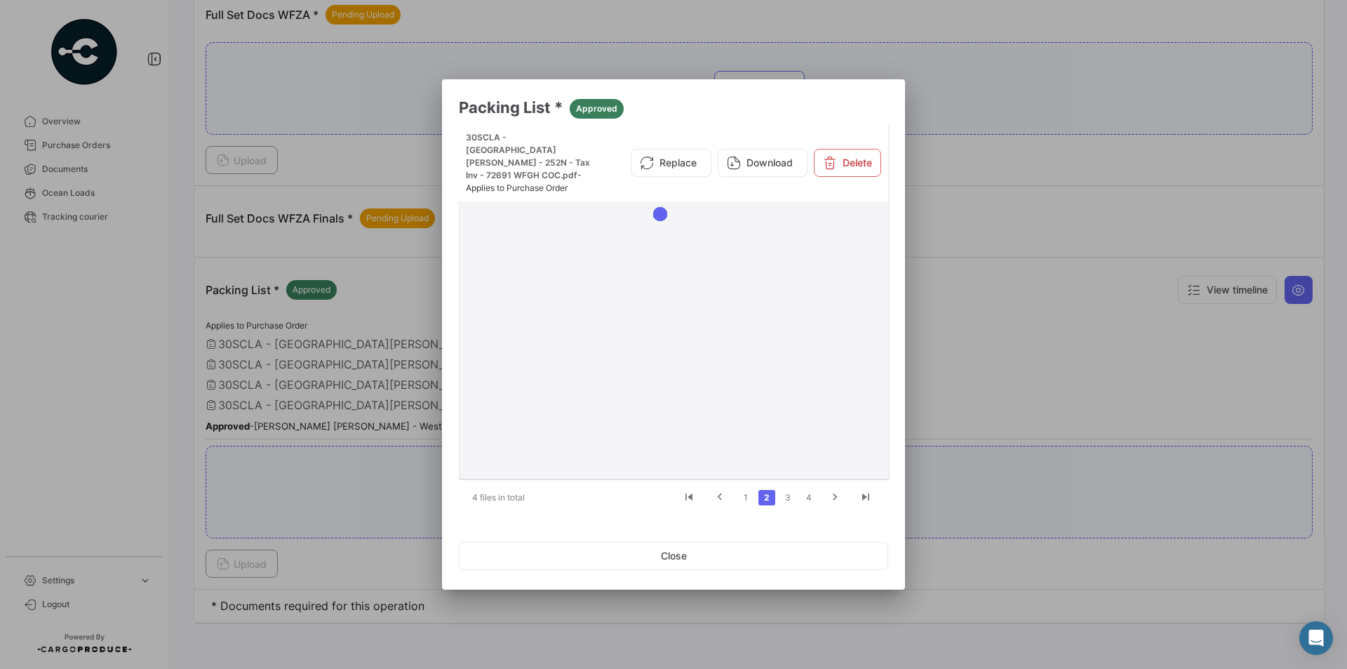
scroll to position [0, 0]
click at [751, 155] on button "Download" at bounding box center [763, 163] width 90 height 28
click at [788, 498] on link "3" at bounding box center [788, 497] width 17 height 15
click at [769, 164] on button "Download" at bounding box center [763, 169] width 90 height 28
click at [812, 501] on link "4" at bounding box center [809, 497] width 17 height 15
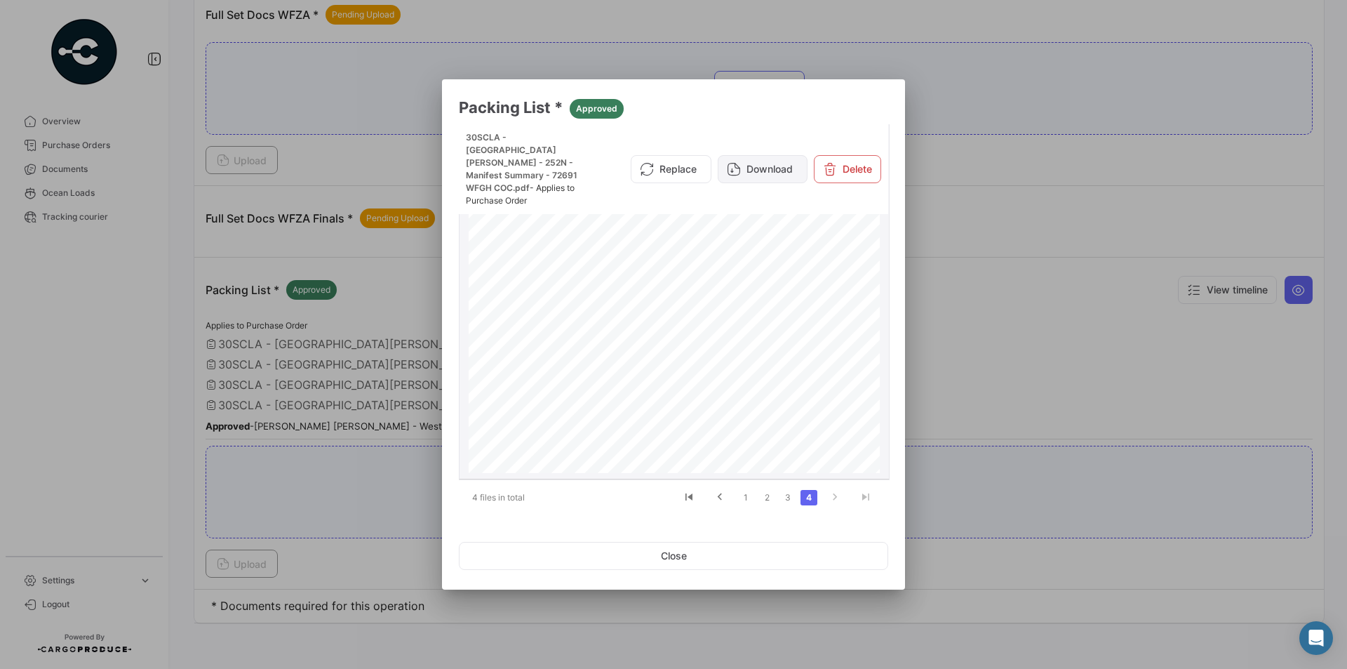
click at [773, 162] on button "Download" at bounding box center [763, 169] width 90 height 28
click at [768, 555] on button "Close" at bounding box center [673, 556] width 429 height 28
